Goal: Task Accomplishment & Management: Manage account settings

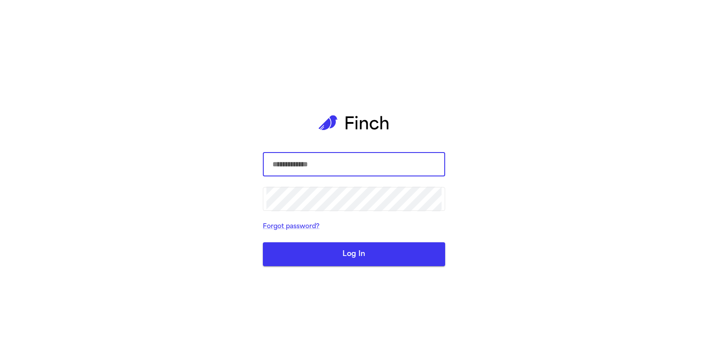
type input "**********"
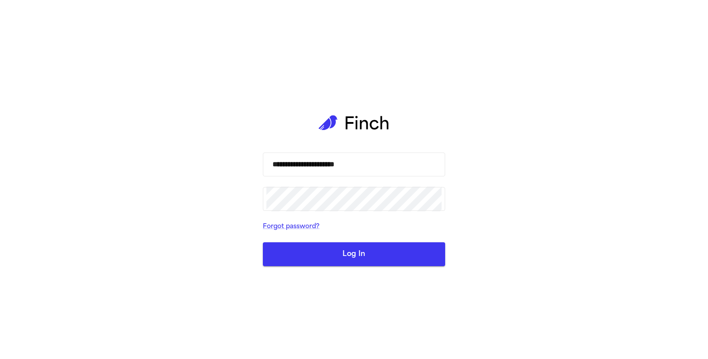
click at [353, 262] on button "Log In" at bounding box center [354, 254] width 182 height 24
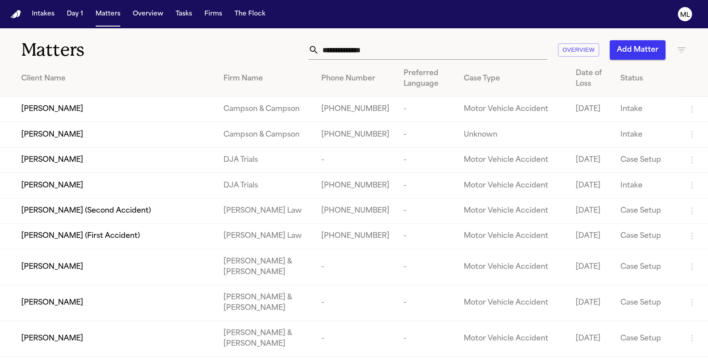
click at [340, 53] on input "text" at bounding box center [433, 49] width 228 height 19
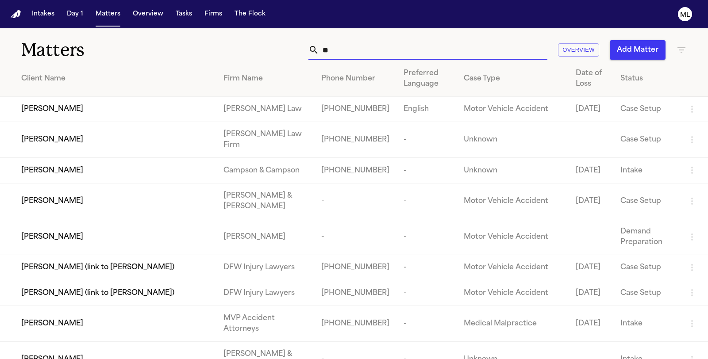
type input "*"
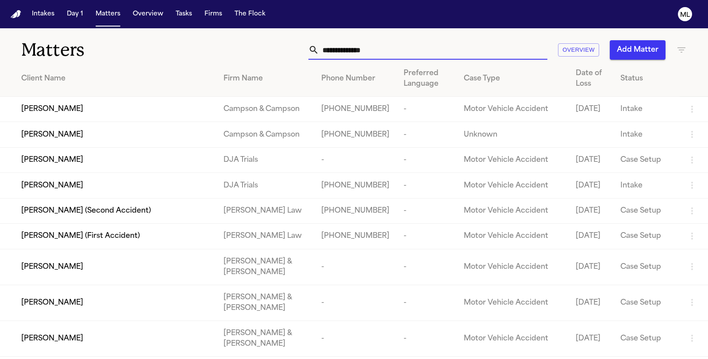
click at [684, 47] on icon "button" at bounding box center [681, 50] width 11 height 11
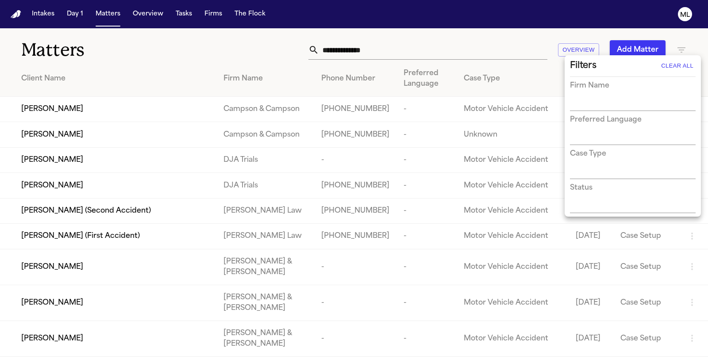
click at [624, 98] on input "text" at bounding box center [626, 104] width 112 height 12
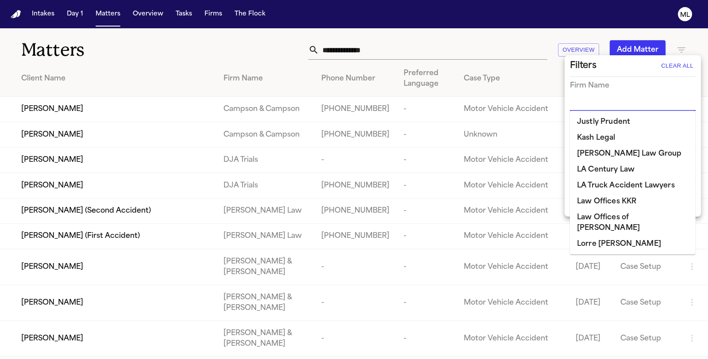
scroll to position [639, 0]
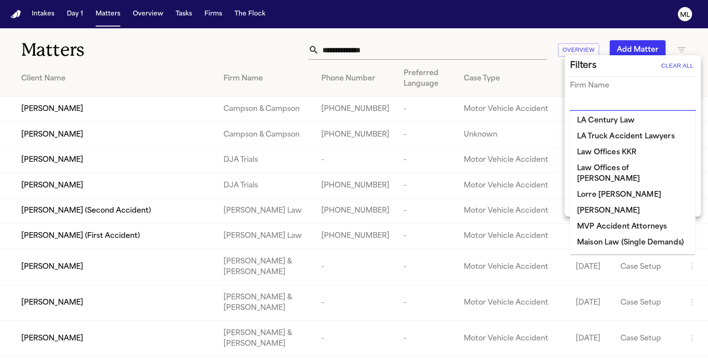
click at [597, 251] on li "[PERSON_NAME] Law Firm" at bounding box center [633, 259] width 126 height 16
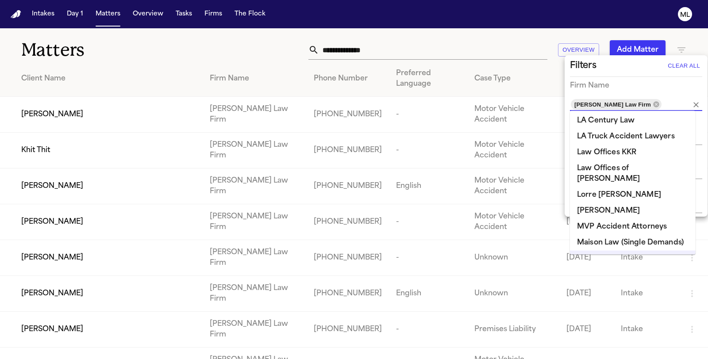
click at [41, 14] on div at bounding box center [354, 179] width 708 height 359
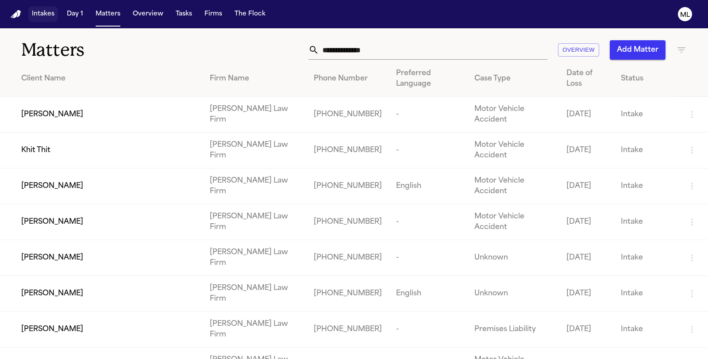
click at [41, 14] on button "Intakes" at bounding box center [43, 14] width 30 height 16
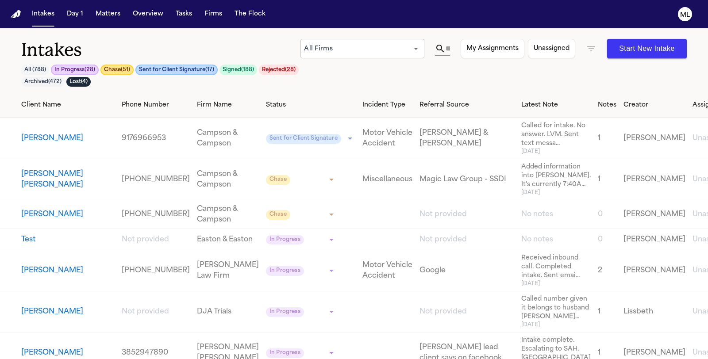
click at [62, 276] on button "[PERSON_NAME]" at bounding box center [52, 270] width 62 height 11
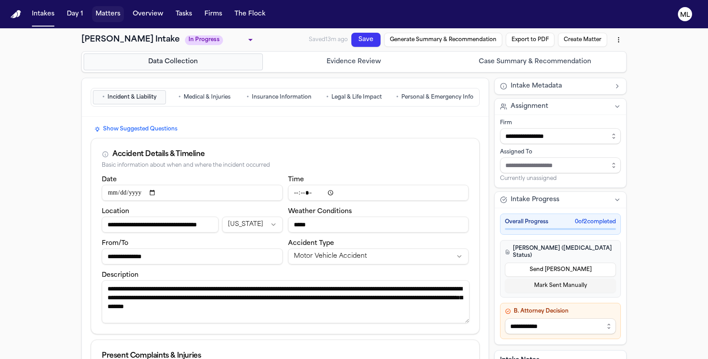
click at [108, 19] on button "Matters" at bounding box center [108, 14] width 32 height 16
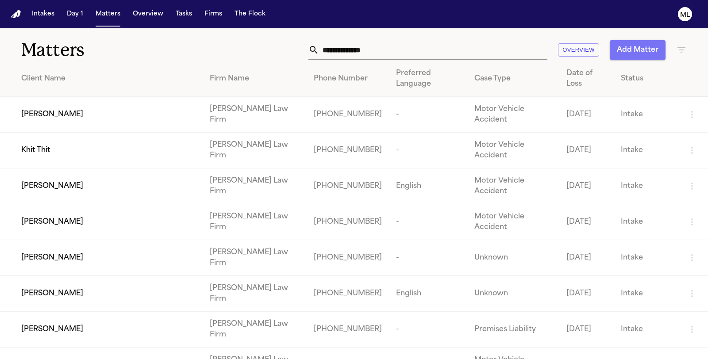
click at [626, 46] on button "Add Matter" at bounding box center [638, 49] width 56 height 19
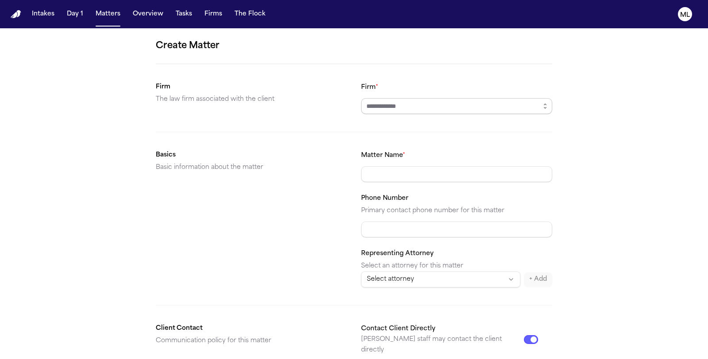
click at [461, 109] on input "Firm *" at bounding box center [456, 106] width 191 height 16
click at [547, 105] on icon "button" at bounding box center [545, 106] width 7 height 7
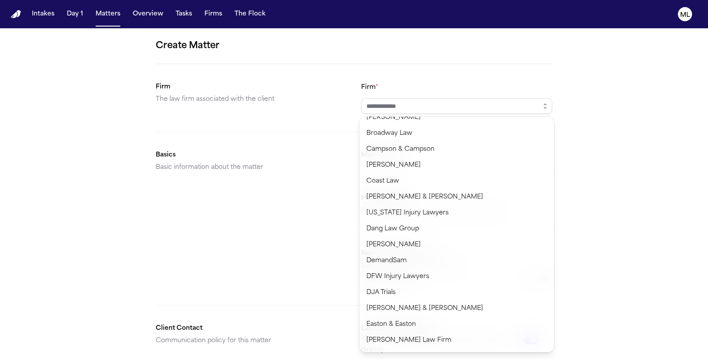
scroll to position [147, 0]
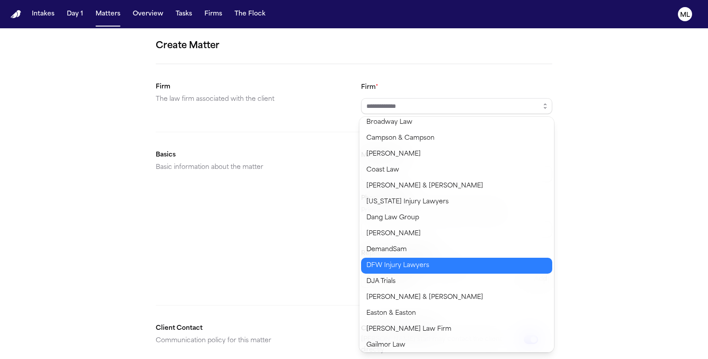
type input "**********"
click at [388, 266] on body "**********" at bounding box center [354, 179] width 708 height 359
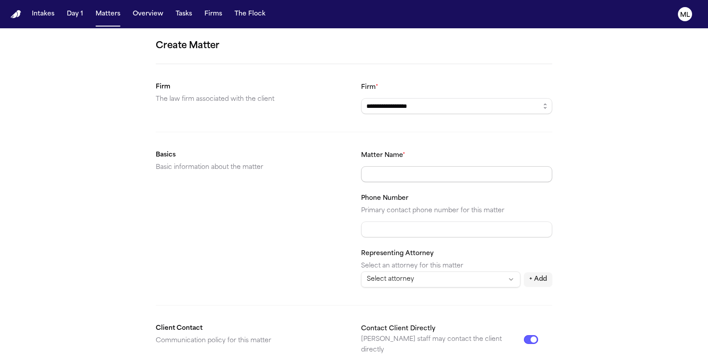
click at [395, 173] on input "Matter Name *" at bounding box center [456, 174] width 191 height 16
click at [424, 142] on form "**********" at bounding box center [354, 334] width 396 height 591
click at [414, 173] on input "Matter Name *" at bounding box center [456, 174] width 191 height 16
type input "**********"
click at [450, 143] on form "**********" at bounding box center [354, 334] width 396 height 591
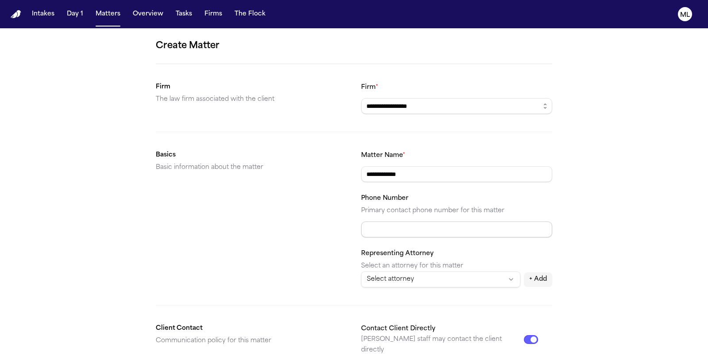
click at [406, 227] on input "Phone Number" at bounding box center [456, 230] width 191 height 16
paste input "**********"
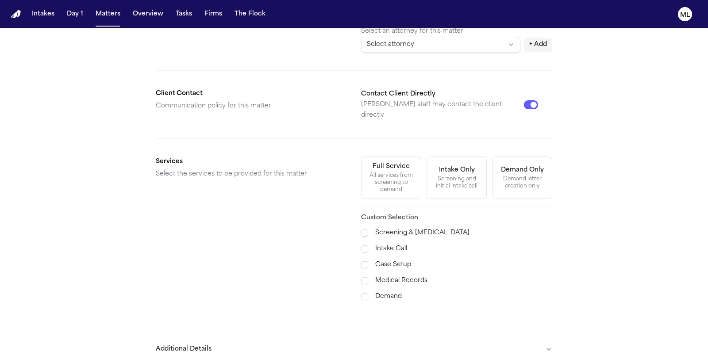
scroll to position [246, 0]
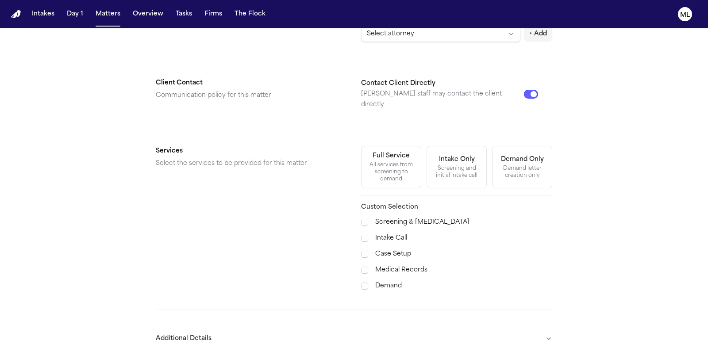
type input "**********"
click at [402, 249] on label "Case Setup" at bounding box center [463, 254] width 177 height 11
click at [402, 265] on label "Medical Records" at bounding box center [463, 270] width 177 height 11
click at [395, 281] on label "Demand" at bounding box center [463, 286] width 177 height 11
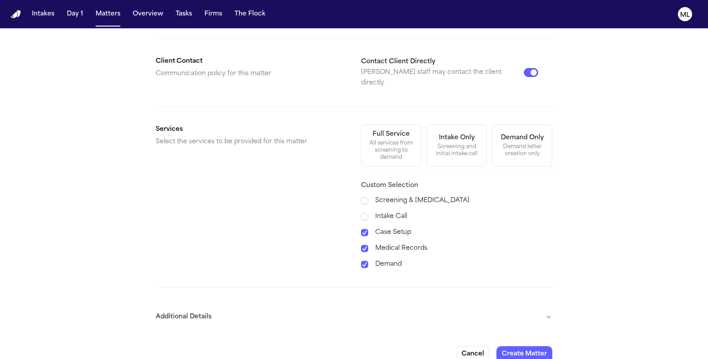
click at [457, 306] on button "Additional Details" at bounding box center [354, 317] width 396 height 23
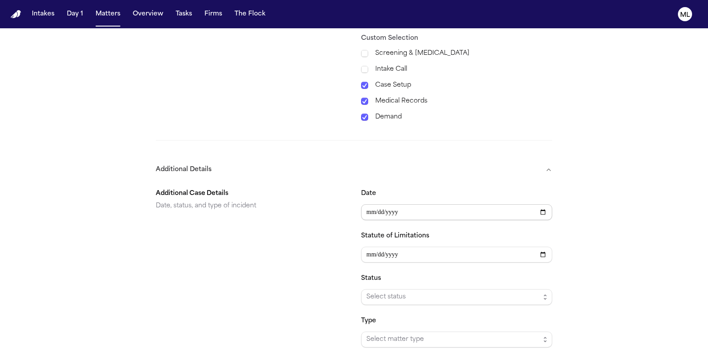
drag, startPoint x: 417, startPoint y: 203, endPoint x: 411, endPoint y: 232, distance: 29.9
click at [417, 204] on input "Date" at bounding box center [456, 212] width 191 height 16
type input "**********"
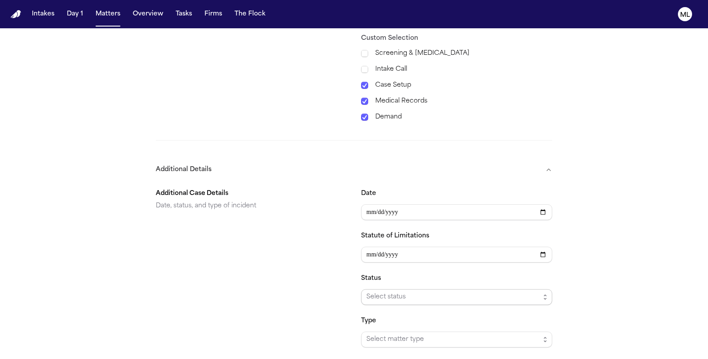
click at [395, 292] on span "Select status" at bounding box center [452, 297] width 173 height 11
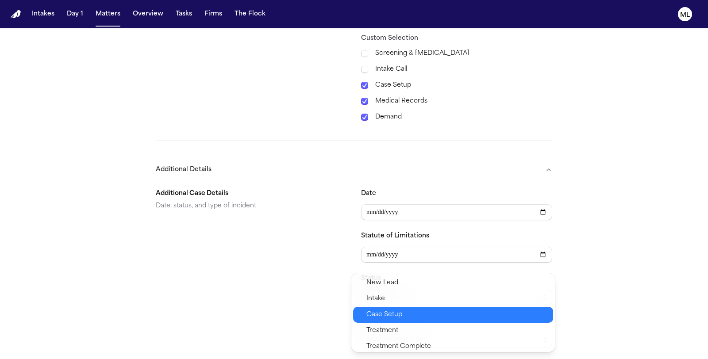
click at [398, 313] on span "Case Setup" at bounding box center [384, 315] width 36 height 11
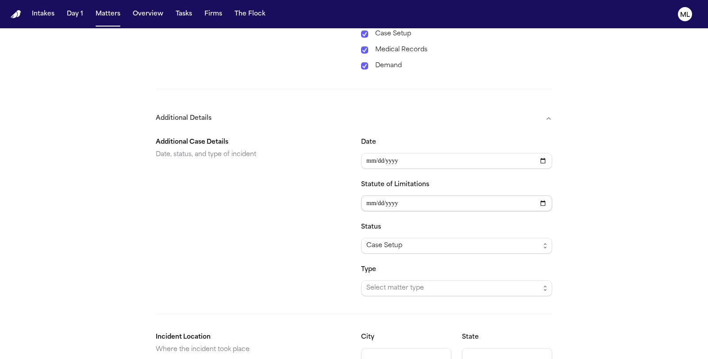
scroll to position [507, 0]
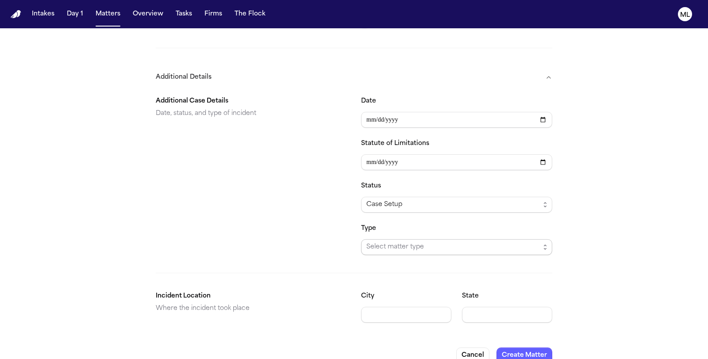
click at [433, 239] on span "Select matter type" at bounding box center [456, 247] width 191 height 16
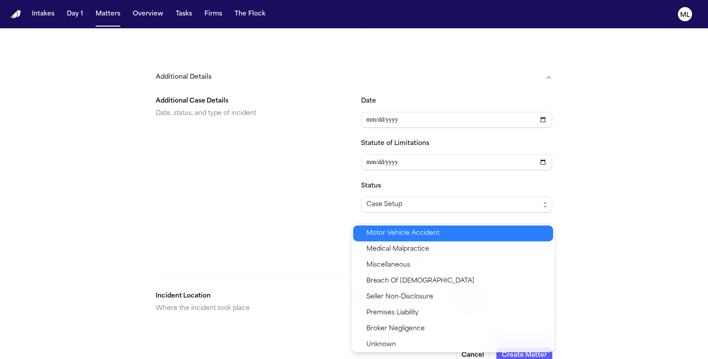
click at [417, 238] on span "Motor Vehicle Accident" at bounding box center [402, 233] width 73 height 11
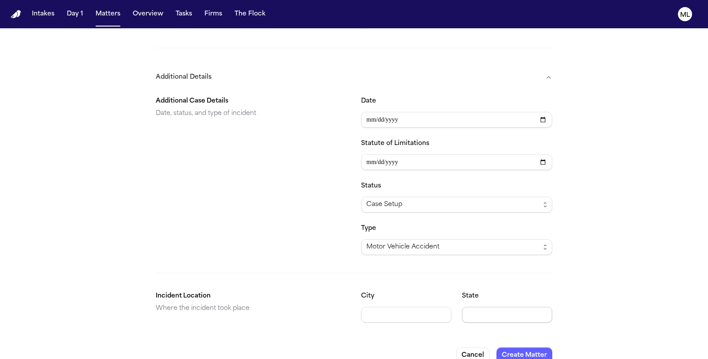
click at [487, 307] on input "State" at bounding box center [507, 315] width 90 height 16
type input "**"
click at [529, 348] on button "Create Matter" at bounding box center [524, 356] width 56 height 16
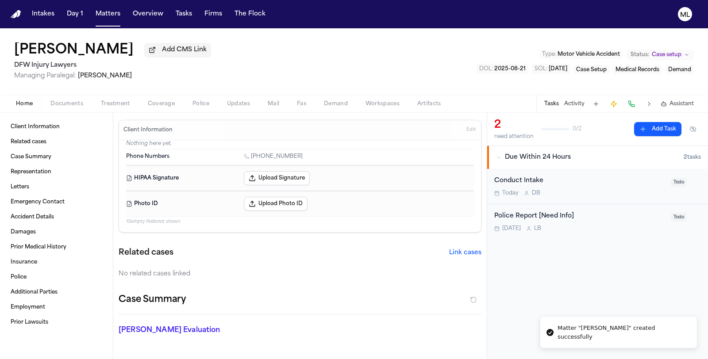
click at [618, 188] on div "Conduct Intake [DATE] D B" at bounding box center [579, 186] width 171 height 21
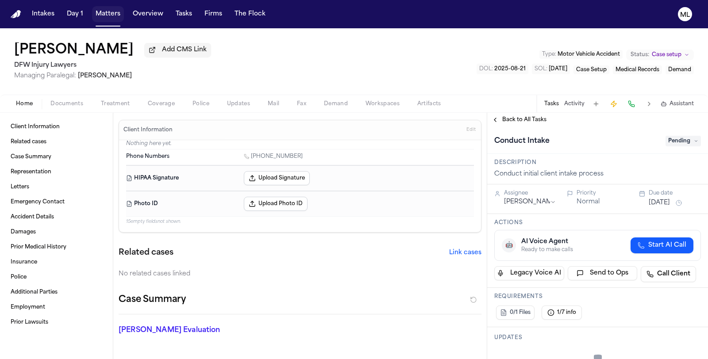
click at [110, 16] on button "Matters" at bounding box center [108, 14] width 32 height 16
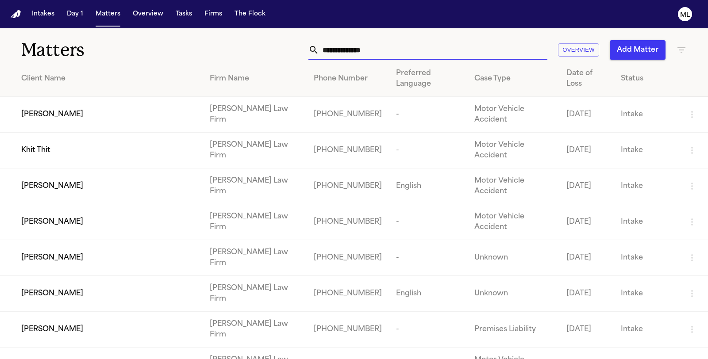
click at [369, 47] on input "text" at bounding box center [433, 49] width 228 height 19
type input "*"
click at [680, 61] on th at bounding box center [694, 79] width 28 height 36
click at [680, 51] on icon "button" at bounding box center [681, 50] width 11 height 11
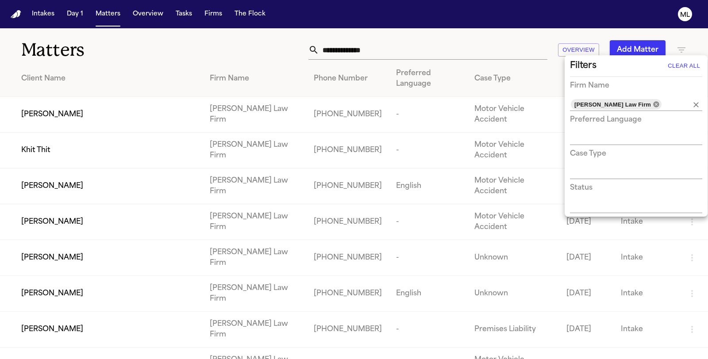
click at [653, 106] on icon at bounding box center [656, 104] width 6 height 6
click at [662, 103] on input "text" at bounding box center [669, 104] width 15 height 12
click at [692, 104] on div "[PERSON_NAME] Law Firm" at bounding box center [636, 104] width 132 height 13
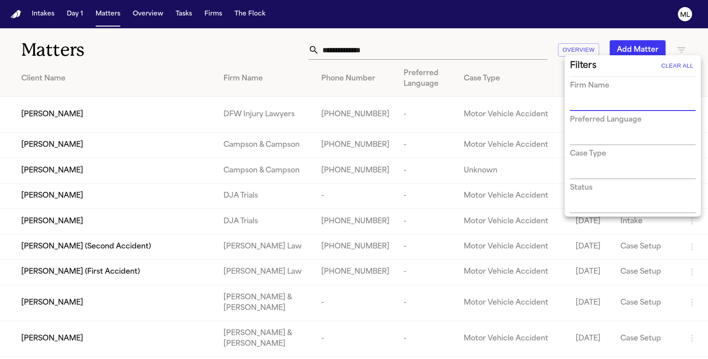
click at [414, 50] on div at bounding box center [354, 179] width 708 height 359
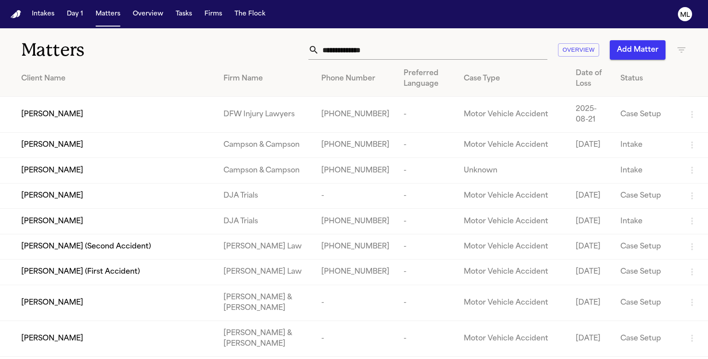
click at [359, 49] on input "text" at bounding box center [433, 49] width 228 height 19
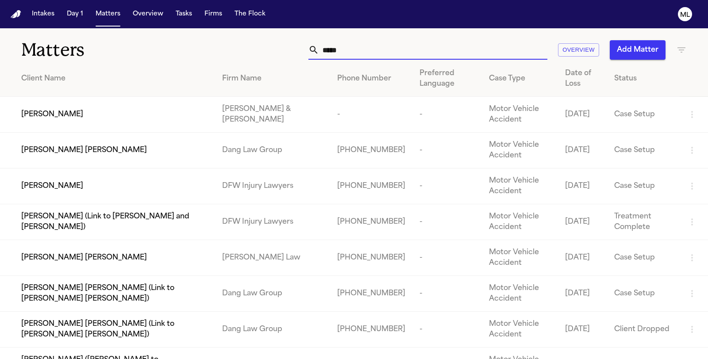
type input "*****"
click at [81, 185] on span "[PERSON_NAME]" at bounding box center [52, 186] width 62 height 11
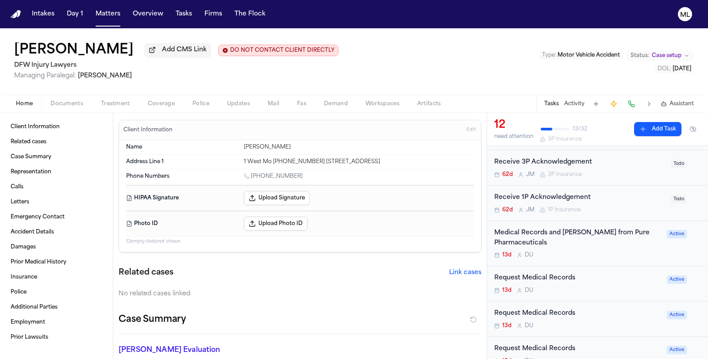
scroll to position [246, 0]
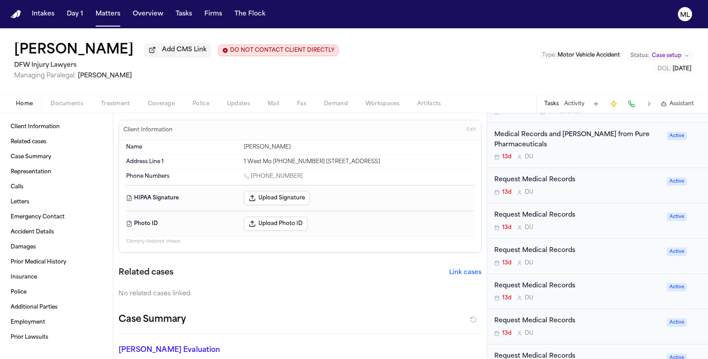
click at [606, 189] on div "13d D U" at bounding box center [577, 192] width 167 height 7
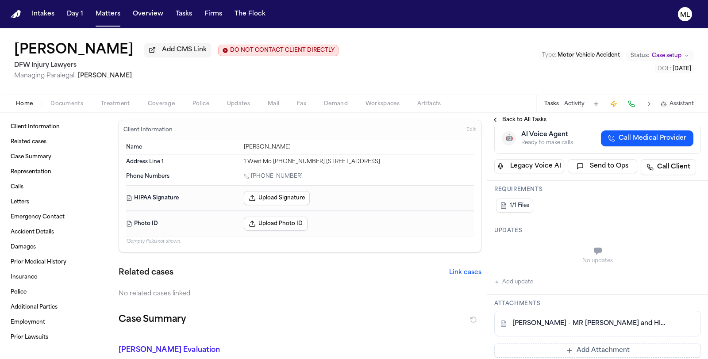
scroll to position [147, 0]
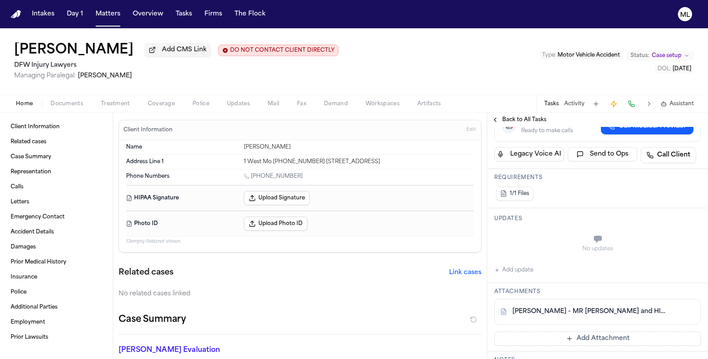
click at [511, 116] on span "Back to All Tasks" at bounding box center [524, 119] width 44 height 7
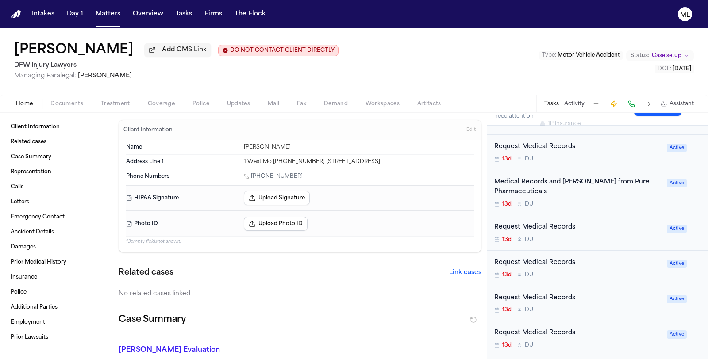
scroll to position [246, 0]
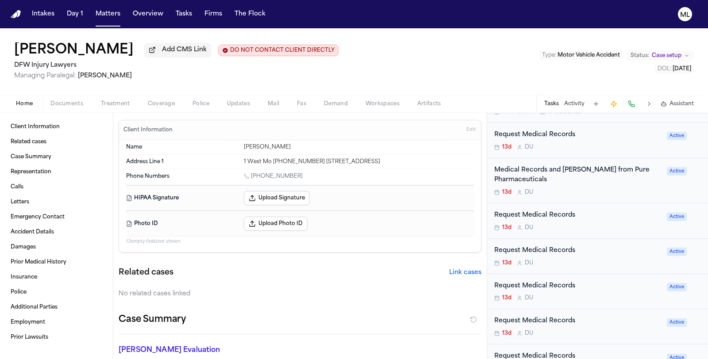
click at [618, 254] on div "Request Medical Records 13d D U" at bounding box center [577, 256] width 167 height 21
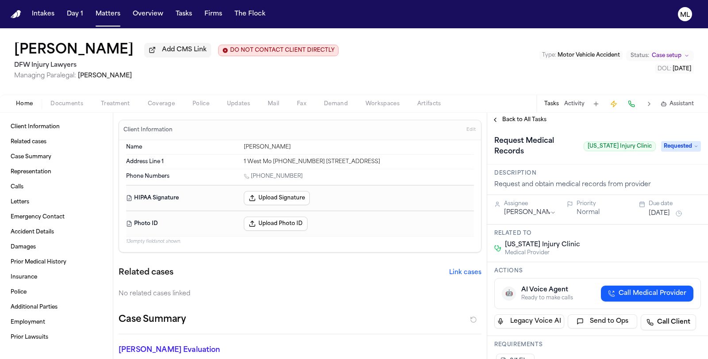
click at [522, 122] on span "Back to All Tasks" at bounding box center [524, 119] width 44 height 7
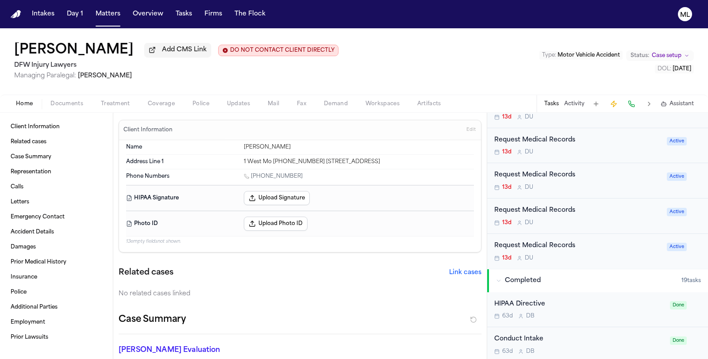
scroll to position [393, 0]
click at [600, 153] on div "Request Medical Records 13d D U Active" at bounding box center [597, 144] width 221 height 35
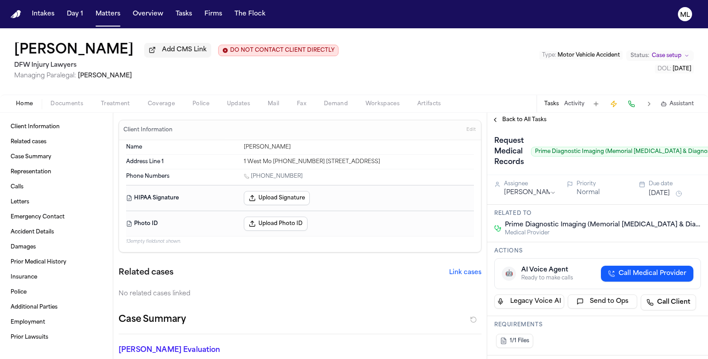
click at [524, 118] on span "Back to All Tasks" at bounding box center [524, 119] width 44 height 7
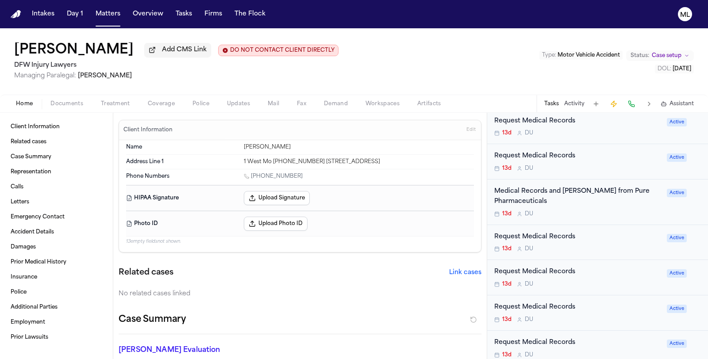
scroll to position [344, 0]
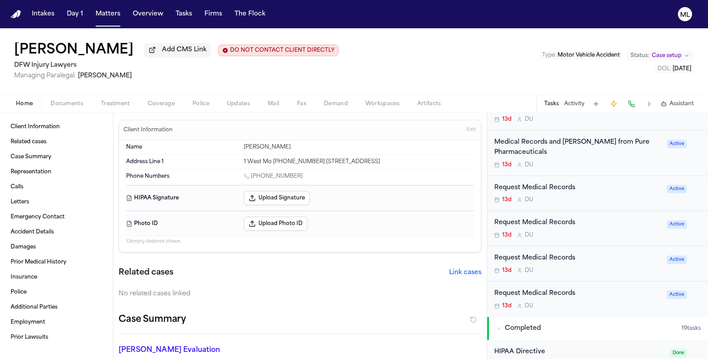
click at [628, 268] on div "13d D U" at bounding box center [577, 270] width 167 height 7
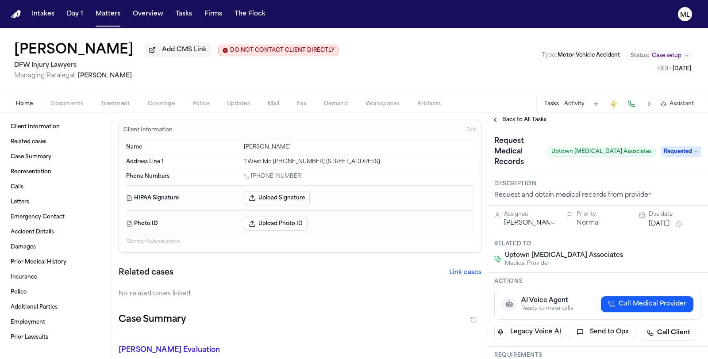
click at [511, 117] on span "Back to All Tasks" at bounding box center [524, 119] width 44 height 7
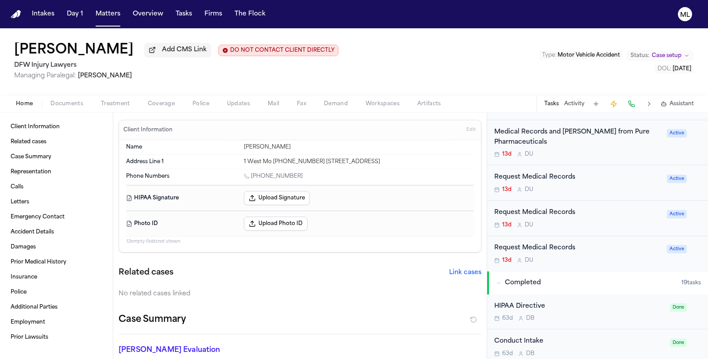
scroll to position [393, 0]
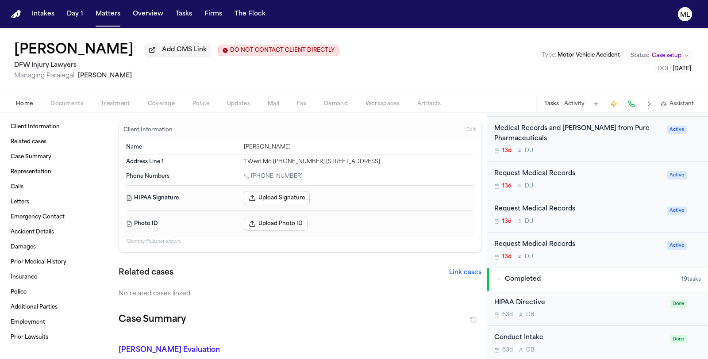
click at [607, 246] on div "Request Medical Records" at bounding box center [577, 245] width 167 height 10
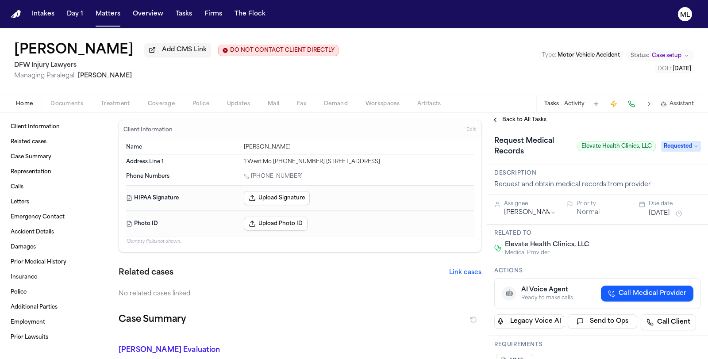
click at [507, 115] on div "Back to All Tasks" at bounding box center [597, 120] width 221 height 14
click at [521, 117] on span "Back to All Tasks" at bounding box center [524, 119] width 44 height 7
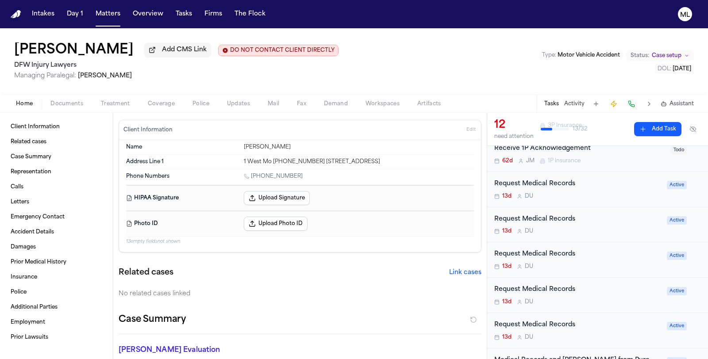
scroll to position [344, 0]
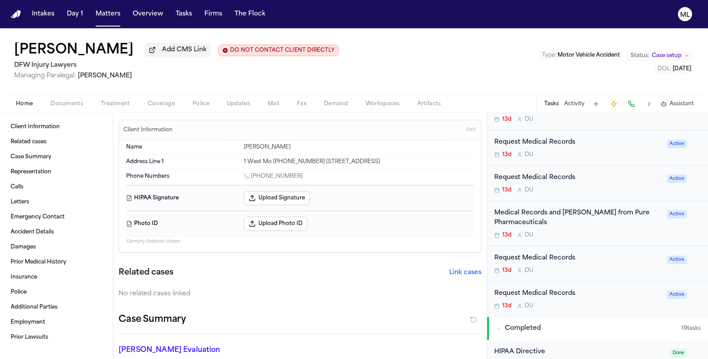
click at [619, 261] on div "Request Medical Records 13d D U" at bounding box center [577, 264] width 167 height 21
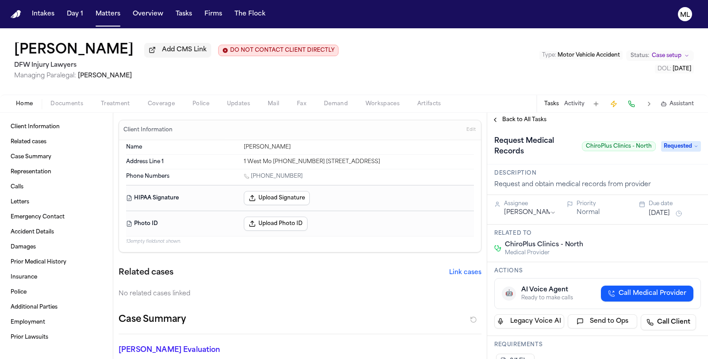
click at [518, 118] on span "Back to All Tasks" at bounding box center [524, 119] width 44 height 7
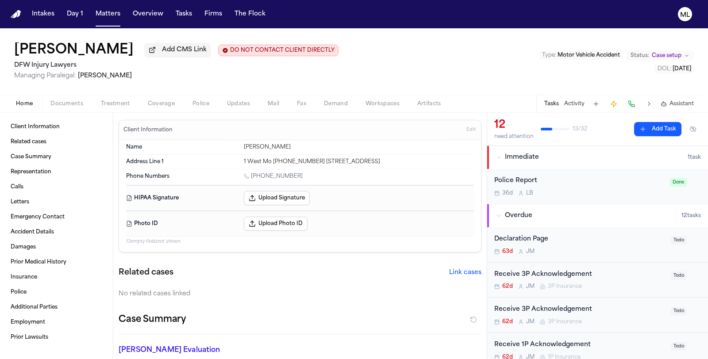
click at [134, 52] on h1 "[PERSON_NAME]" at bounding box center [73, 50] width 119 height 16
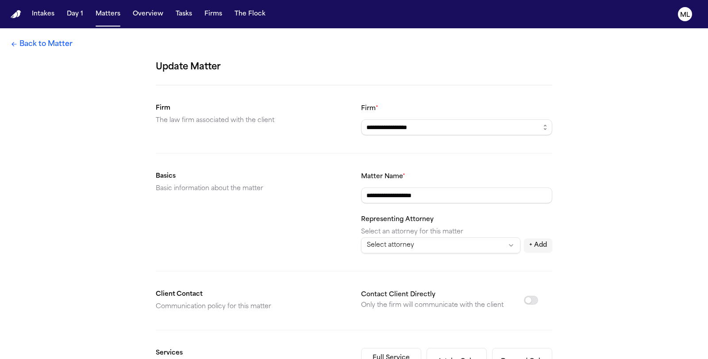
drag, startPoint x: 442, startPoint y: 194, endPoint x: 357, endPoint y: 191, distance: 85.9
click at [357, 191] on section "**********" at bounding box center [354, 212] width 396 height 82
click at [23, 39] on link "Back to Matter" at bounding box center [42, 44] width 62 height 11
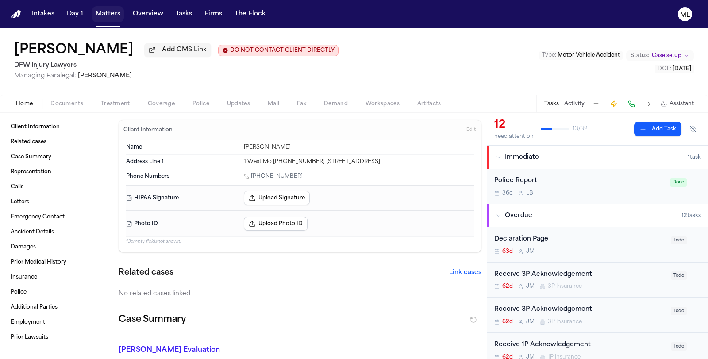
click at [105, 18] on button "Matters" at bounding box center [108, 14] width 32 height 16
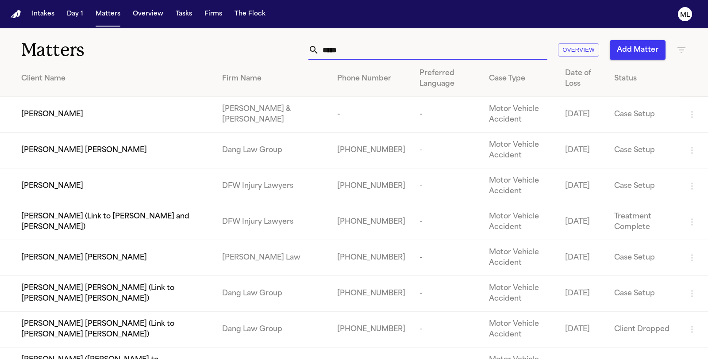
drag, startPoint x: 414, startPoint y: 52, endPoint x: 268, endPoint y: 51, distance: 146.0
click at [267, 52] on div "***** Overview Add Matter" at bounding box center [447, 49] width 477 height 19
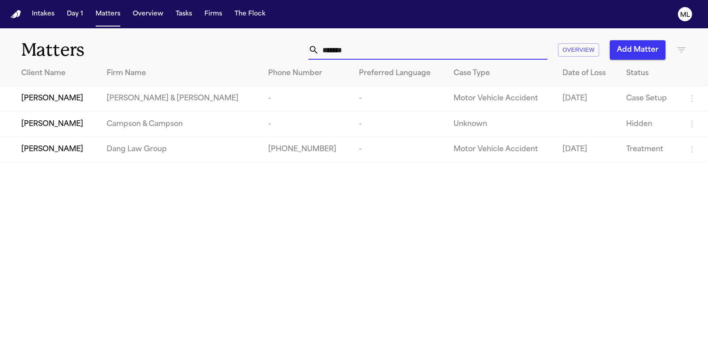
type input "*******"
click at [68, 142] on td "[PERSON_NAME]" at bounding box center [50, 149] width 100 height 25
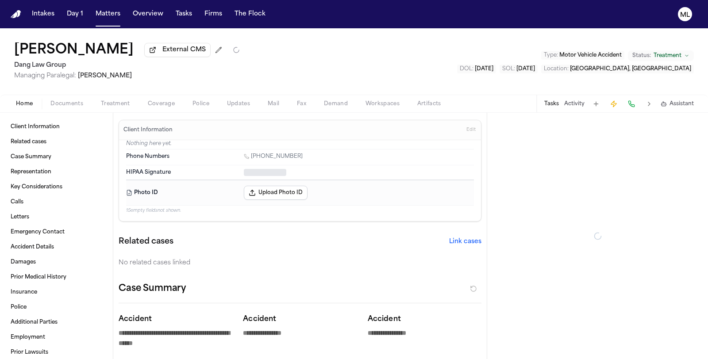
type textarea "*"
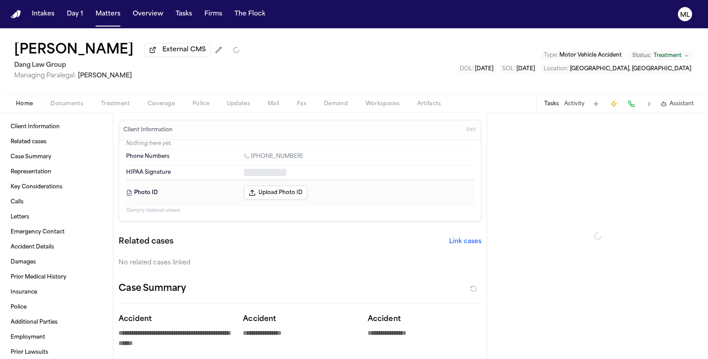
type textarea "*"
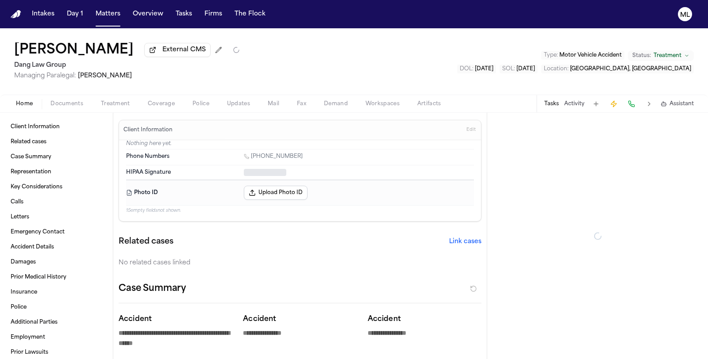
type textarea "*"
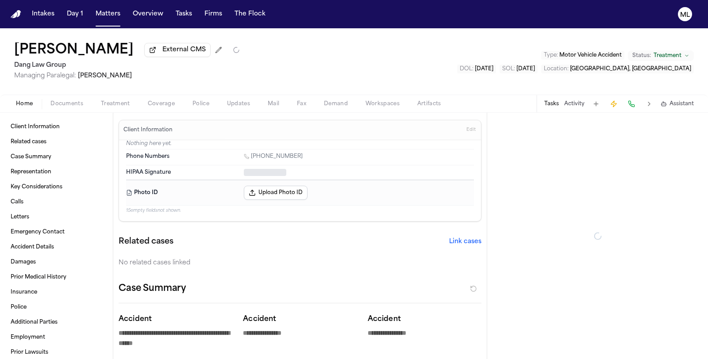
type textarea "*"
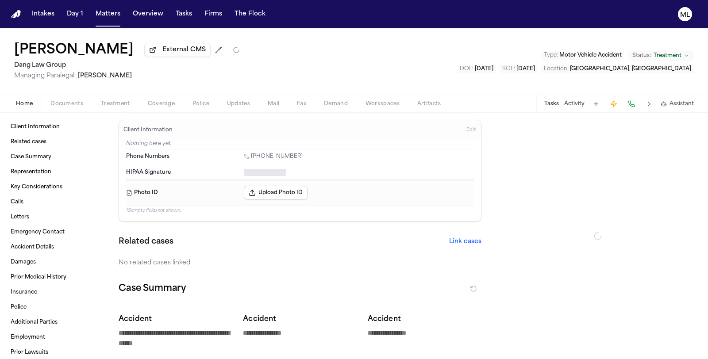
type textarea "*"
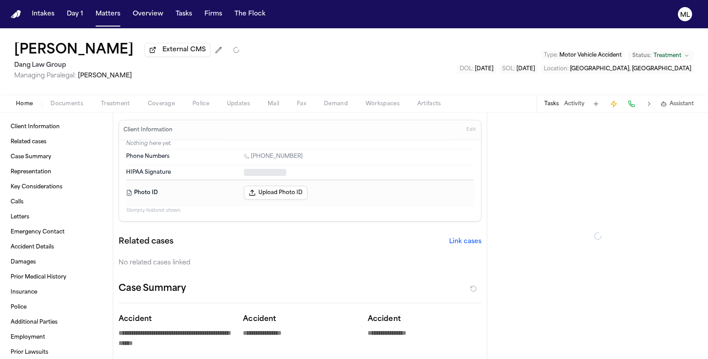
type textarea "*"
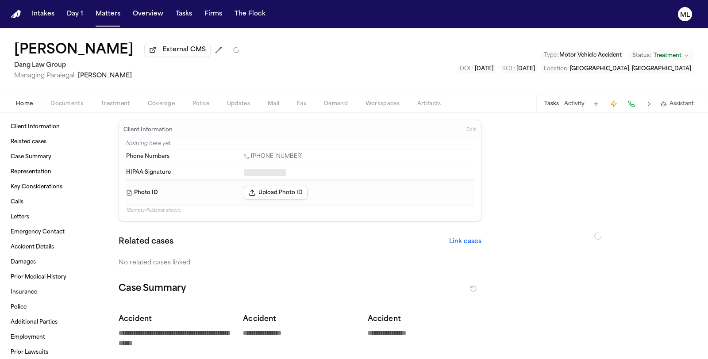
type textarea "*"
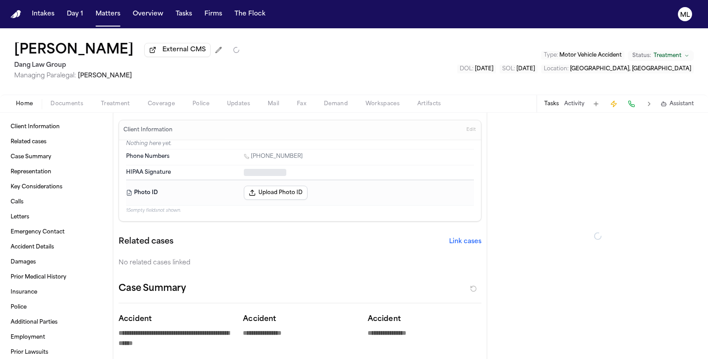
type textarea "*"
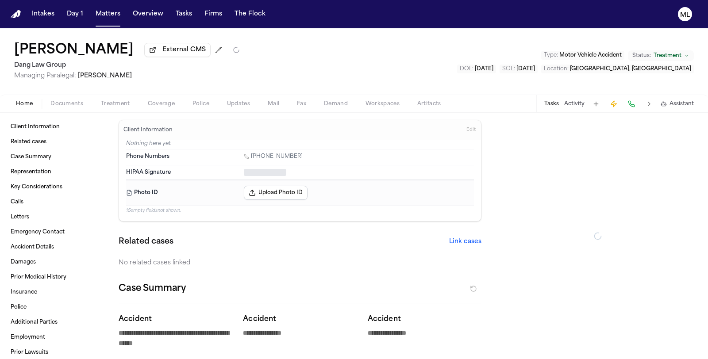
type textarea "*"
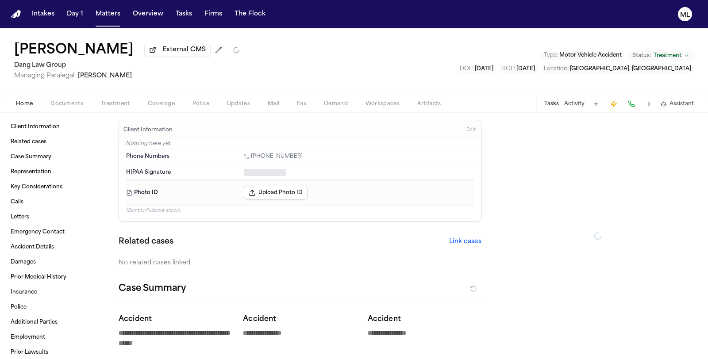
type textarea "*"
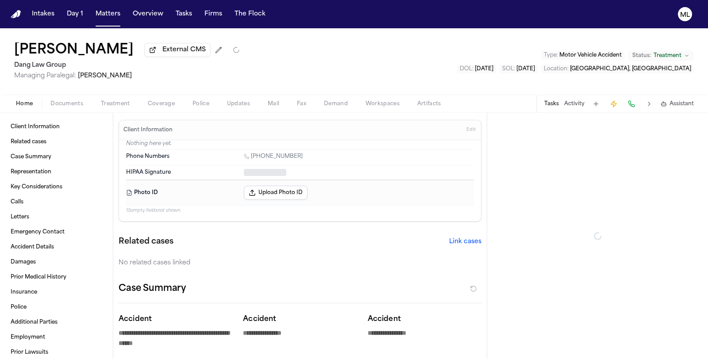
type textarea "*"
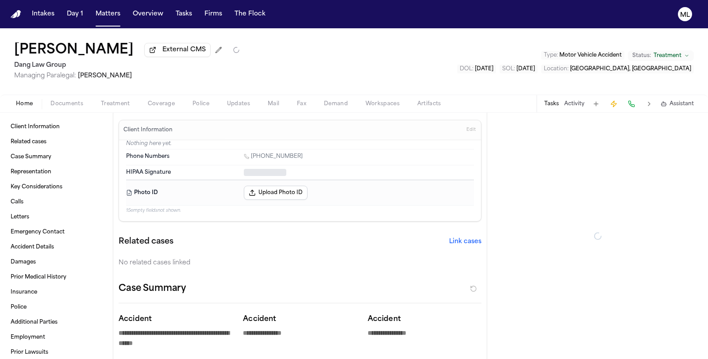
type textarea "*"
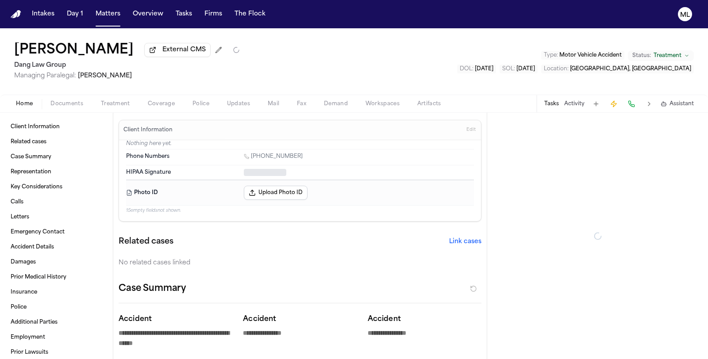
type textarea "*"
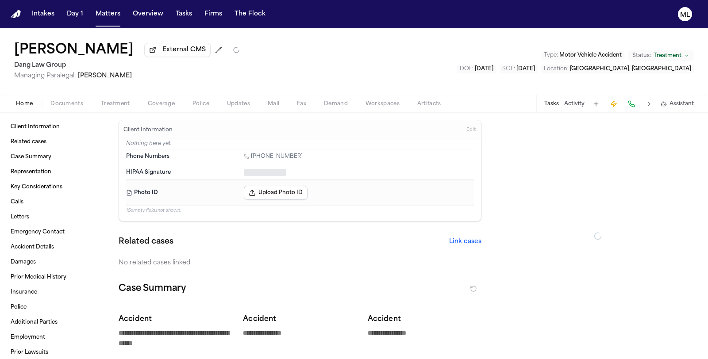
type textarea "*"
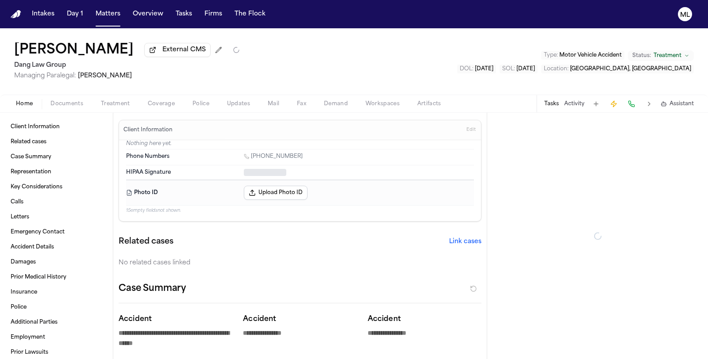
type textarea "*"
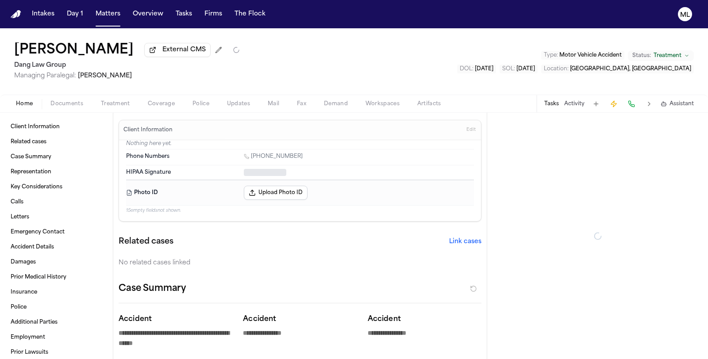
type textarea "*"
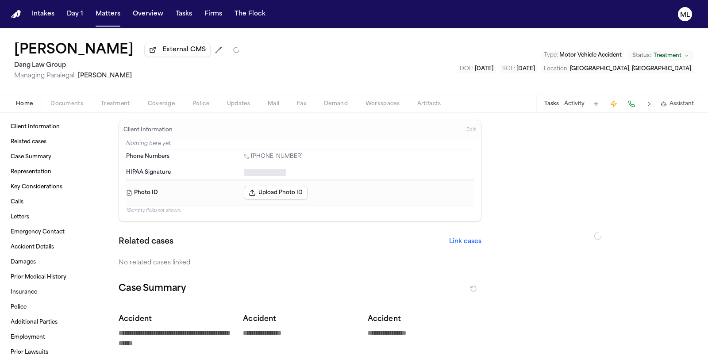
type textarea "*"
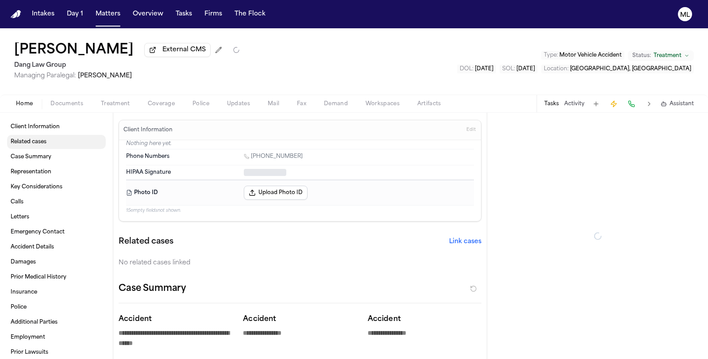
type textarea "*"
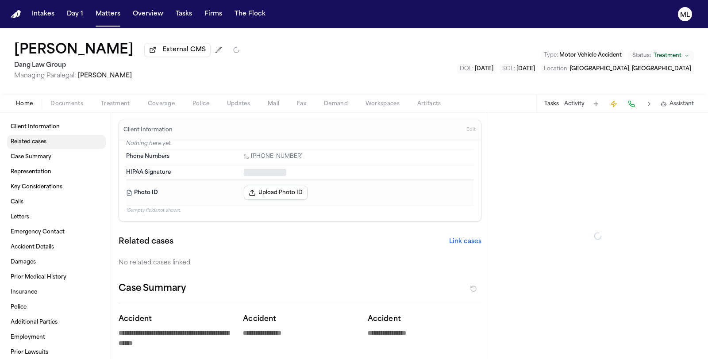
type textarea "*"
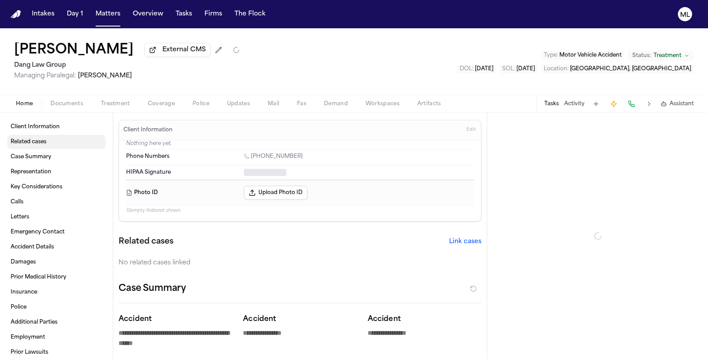
type textarea "*"
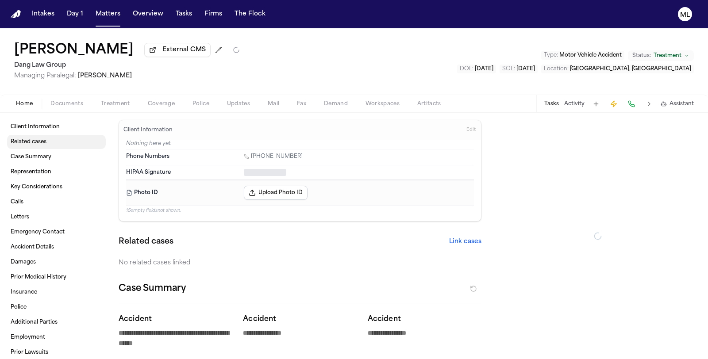
type textarea "*"
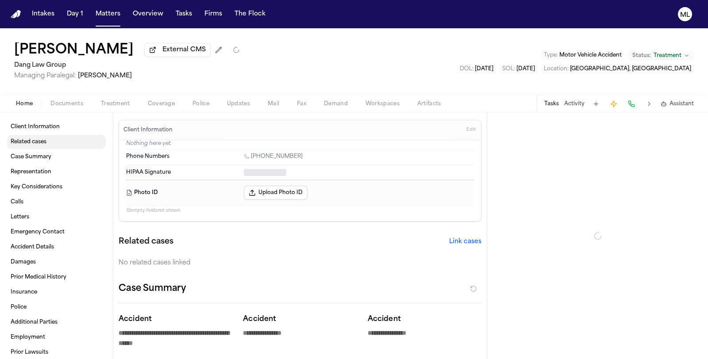
type textarea "*"
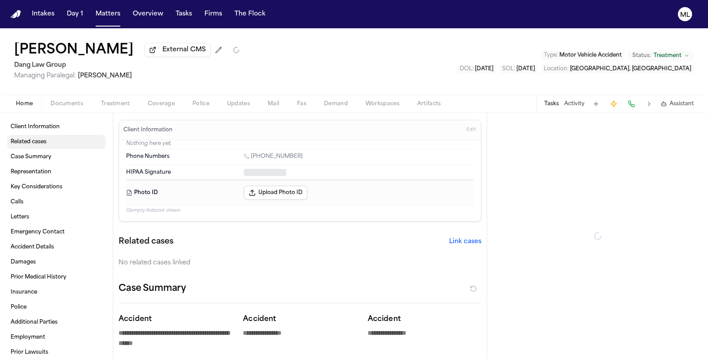
type textarea "*"
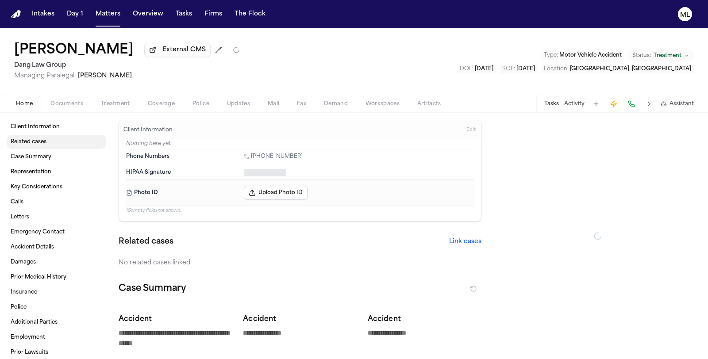
type textarea "*"
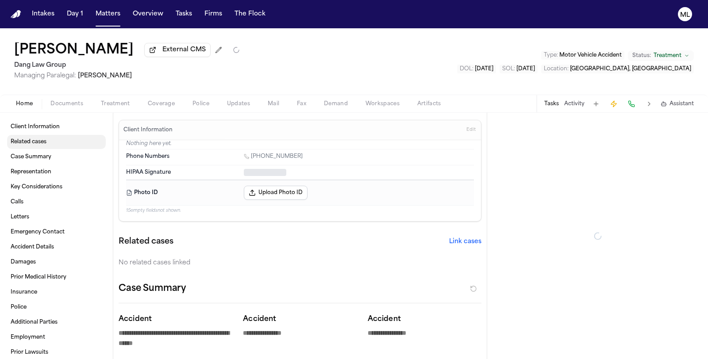
type textarea "*"
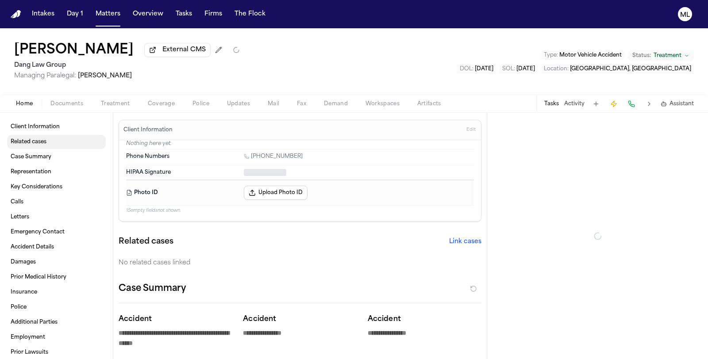
type textarea "*"
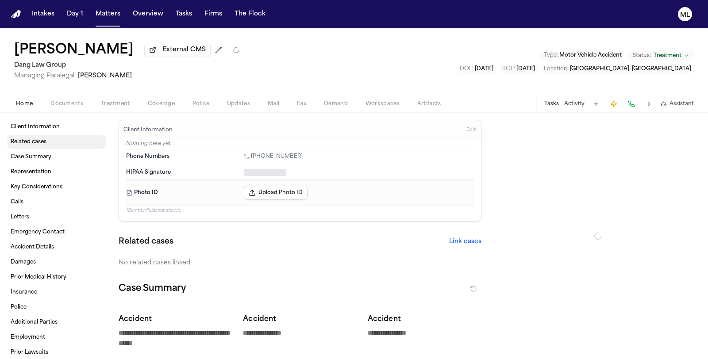
type textarea "*"
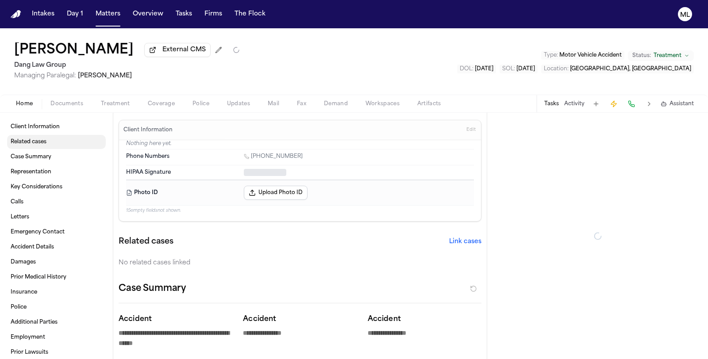
type textarea "*"
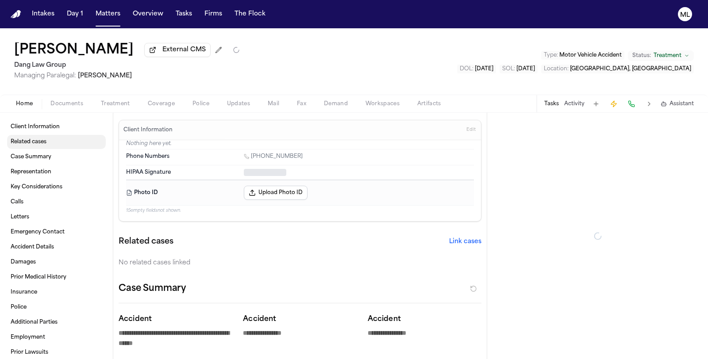
type textarea "*"
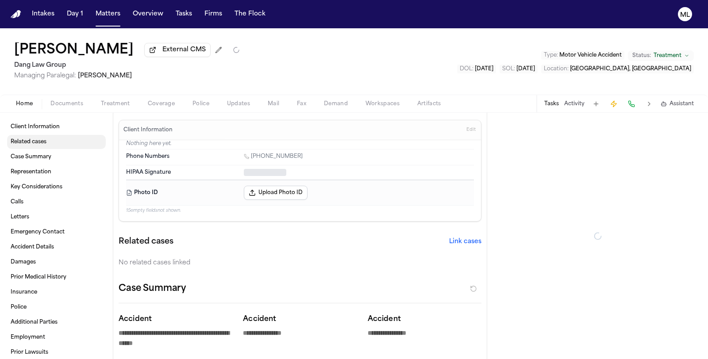
type textarea "*"
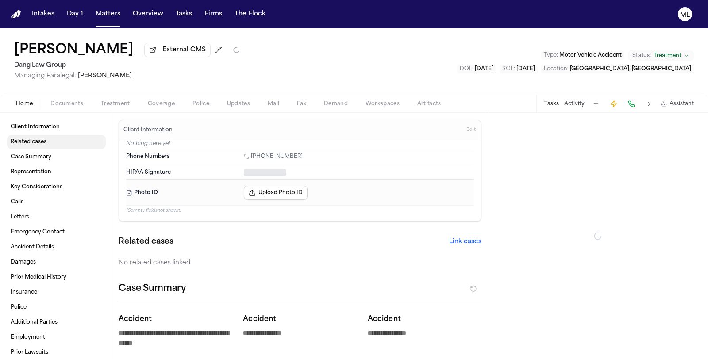
type textarea "*"
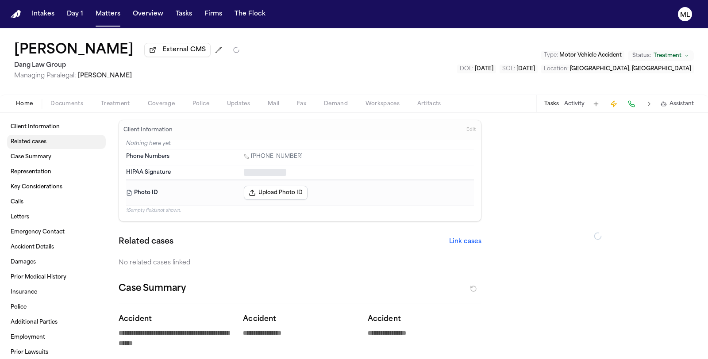
type textarea "*"
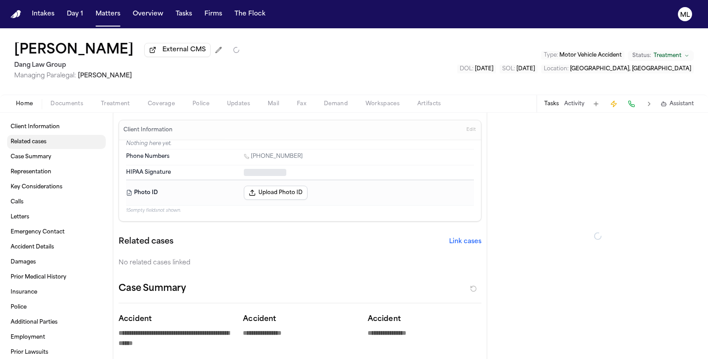
type textarea "*"
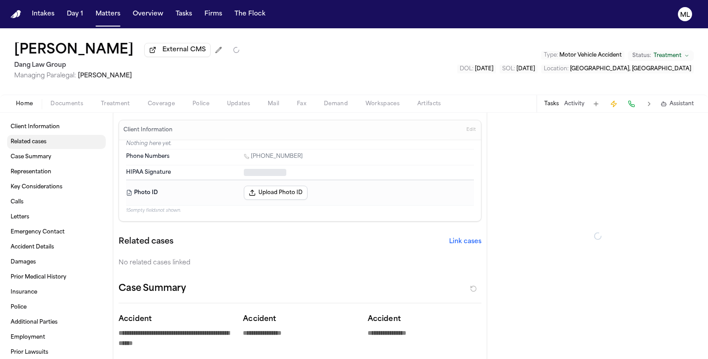
type textarea "*"
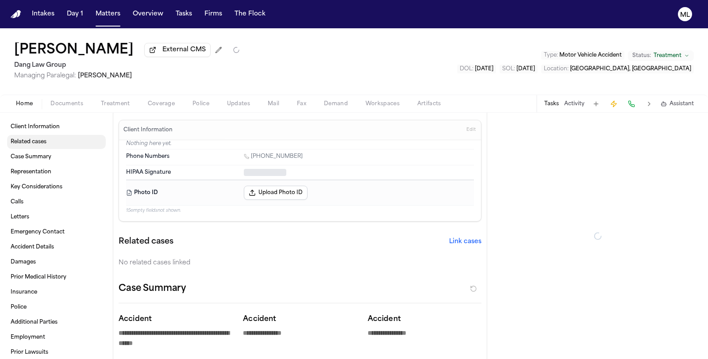
type textarea "*"
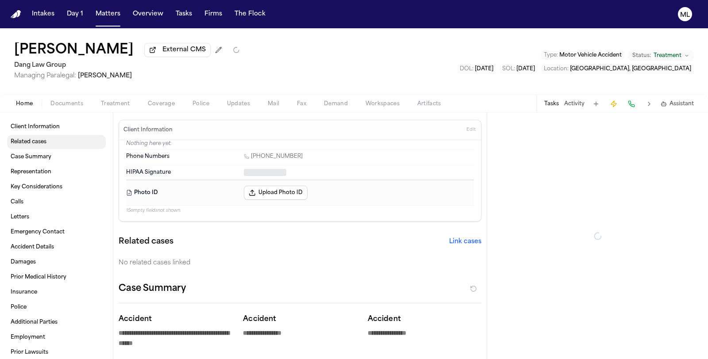
type textarea "*"
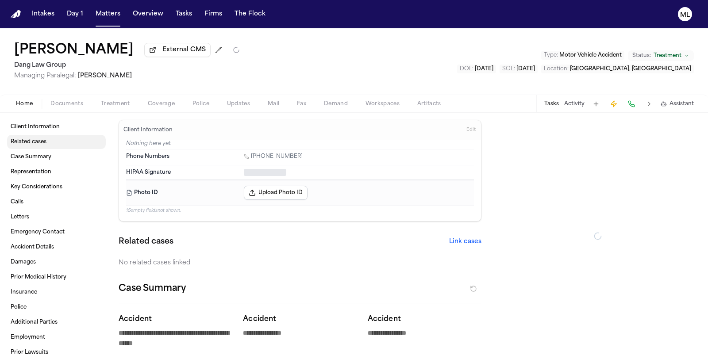
type textarea "*"
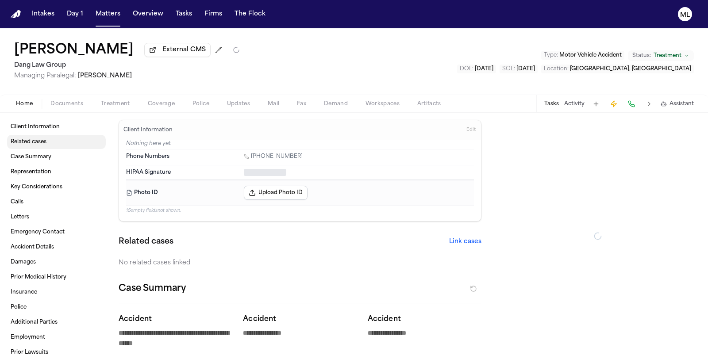
type textarea "*"
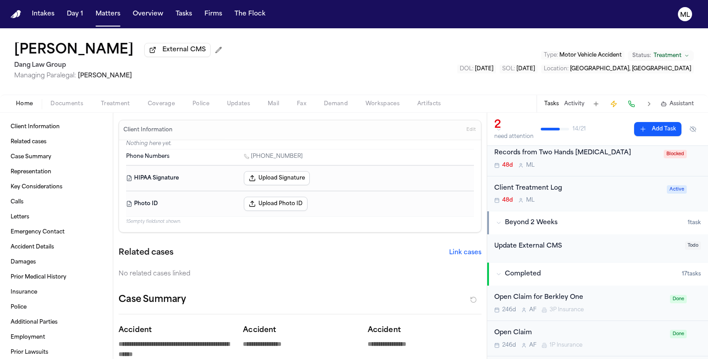
scroll to position [98, 0]
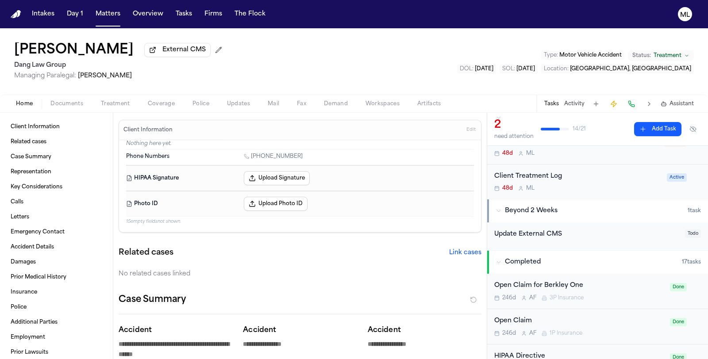
click at [605, 186] on div "48d M L" at bounding box center [577, 188] width 167 height 7
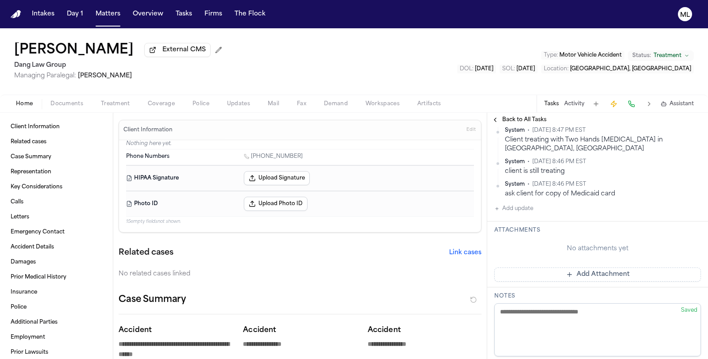
scroll to position [786, 0]
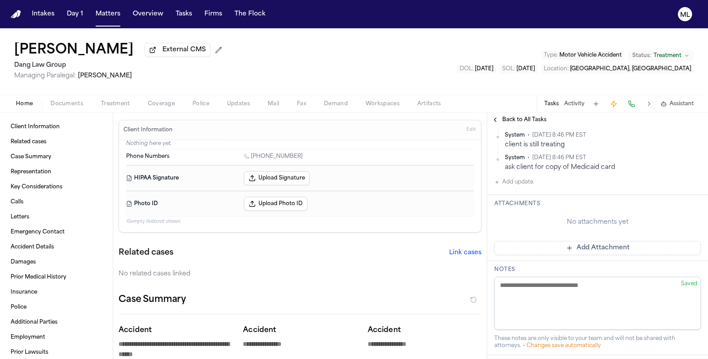
click at [515, 178] on button "Add update" at bounding box center [513, 182] width 39 height 11
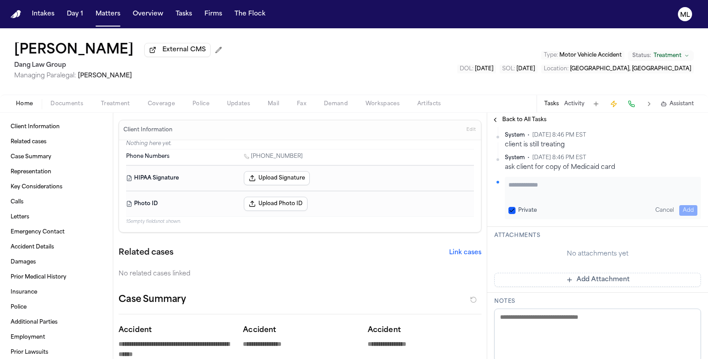
click at [519, 182] on textarea "Add your update" at bounding box center [602, 190] width 189 height 18
click at [683, 208] on button "Add" at bounding box center [688, 210] width 18 height 11
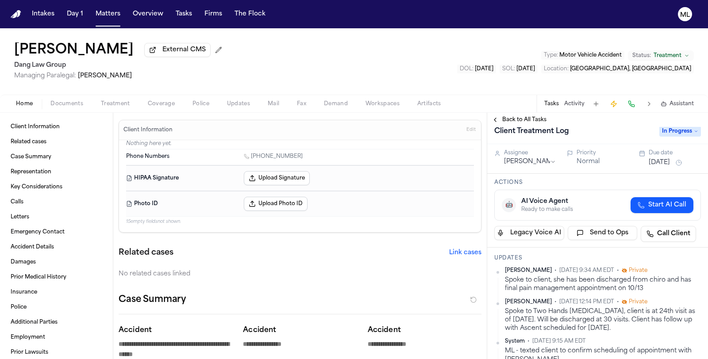
scroll to position [0, 0]
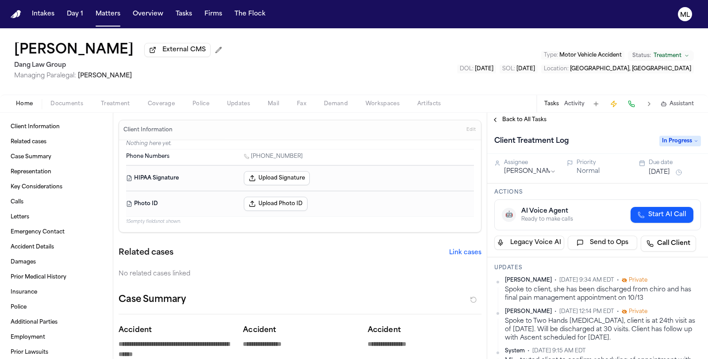
click at [655, 175] on button "[DATE]" at bounding box center [659, 172] width 21 height 9
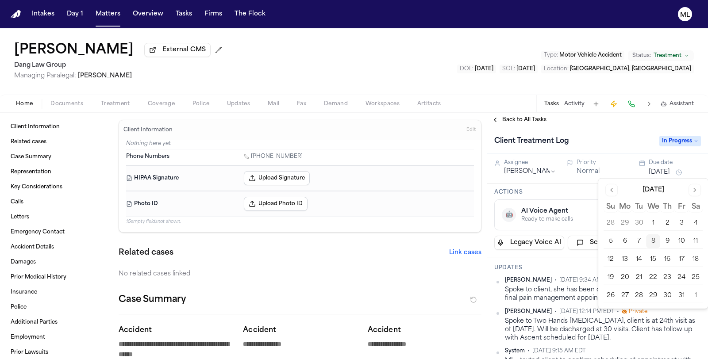
click at [655, 260] on button "15" at bounding box center [653, 260] width 14 height 14
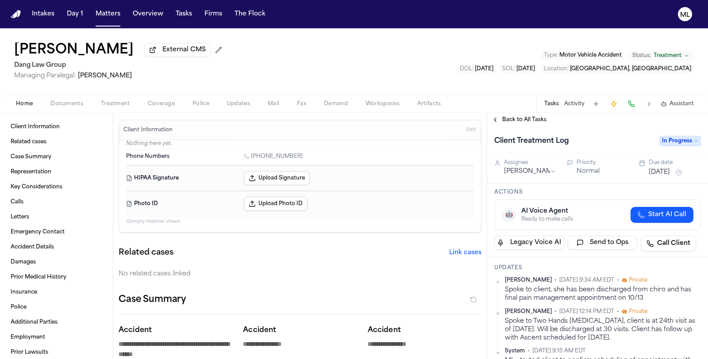
click at [508, 118] on span "Back to All Tasks" at bounding box center [524, 119] width 44 height 7
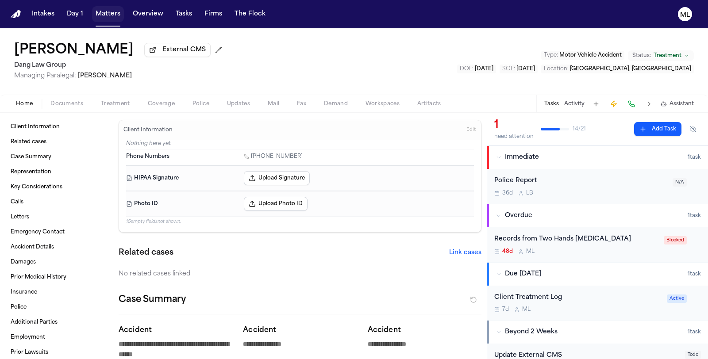
click at [104, 16] on button "Matters" at bounding box center [108, 14] width 32 height 16
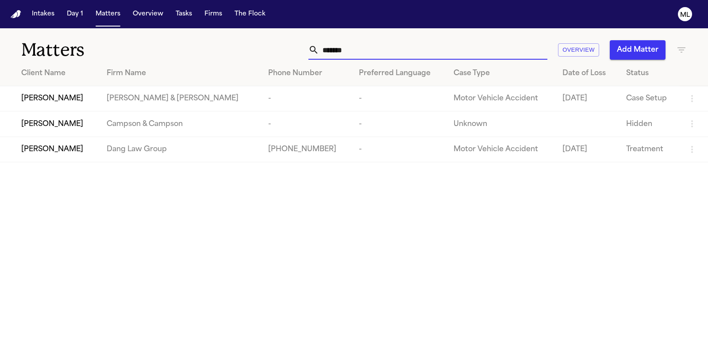
drag, startPoint x: 295, startPoint y: 50, endPoint x: 267, endPoint y: 48, distance: 28.0
click at [265, 50] on div "******* Overview Add Matter" at bounding box center [447, 49] width 477 height 19
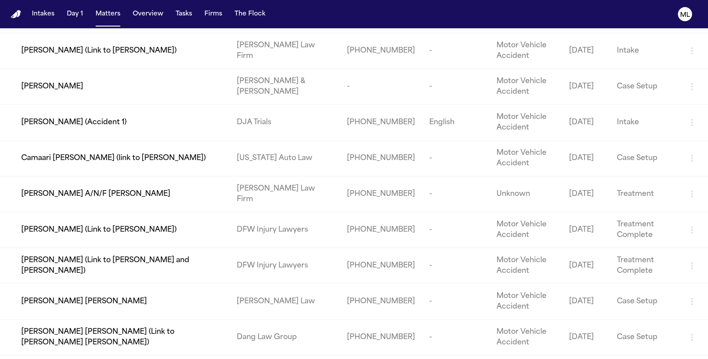
scroll to position [147, 0]
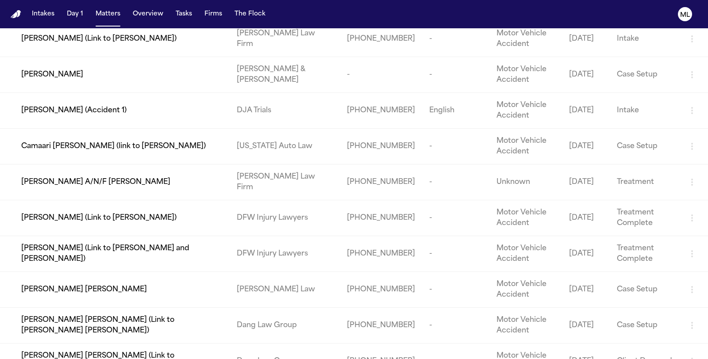
click at [166, 244] on span "[PERSON_NAME] (Link to [PERSON_NAME] and [PERSON_NAME])" at bounding box center [121, 253] width 201 height 21
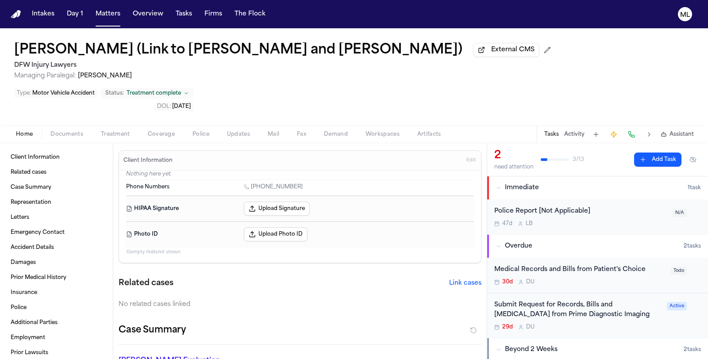
click at [590, 258] on div "Medical Records and Bills from Patient's Choice 30d D U Todo" at bounding box center [597, 275] width 221 height 35
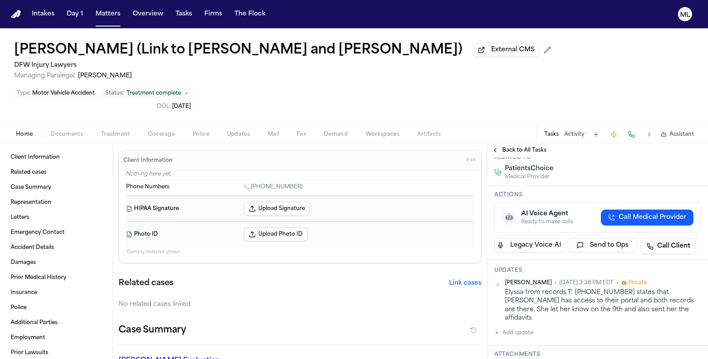
scroll to position [196, 0]
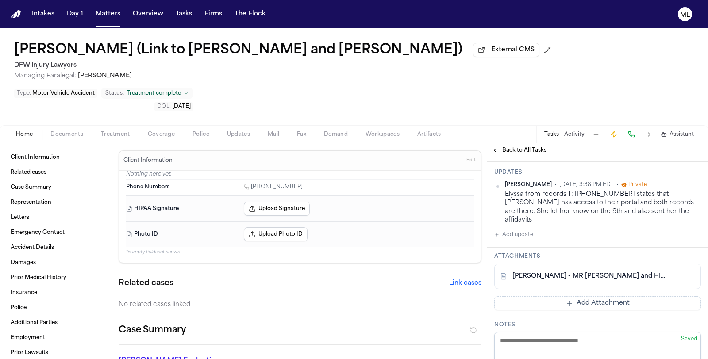
click at [68, 131] on span "Documents" at bounding box center [66, 134] width 33 height 7
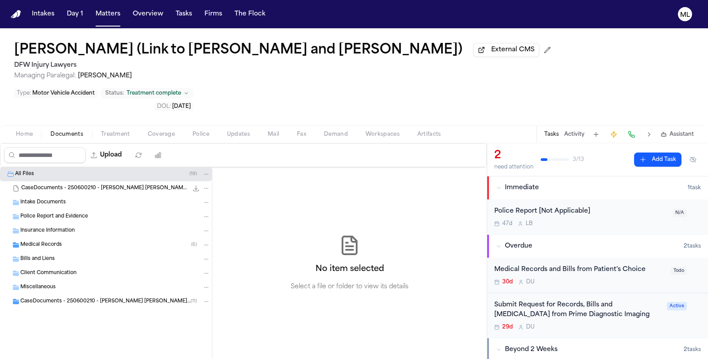
click at [53, 238] on div "Medical Records ( 6 )" at bounding box center [106, 245] width 212 height 14
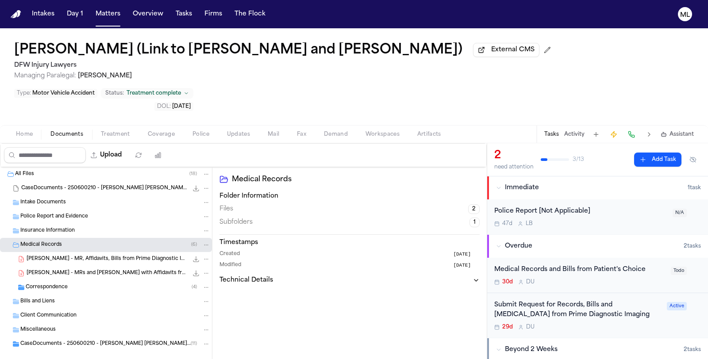
click at [56, 284] on span "Correspondence" at bounding box center [47, 288] width 42 height 8
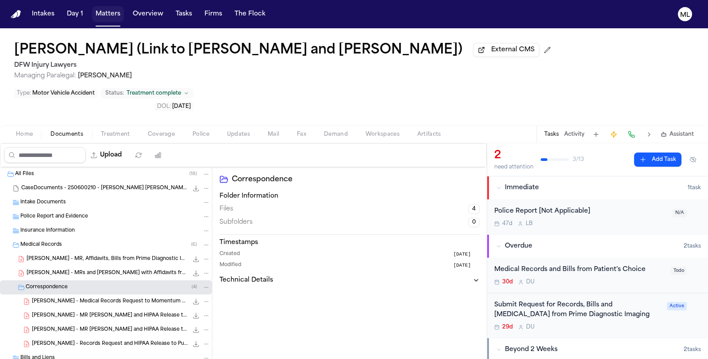
click at [108, 14] on button "Matters" at bounding box center [108, 14] width 32 height 16
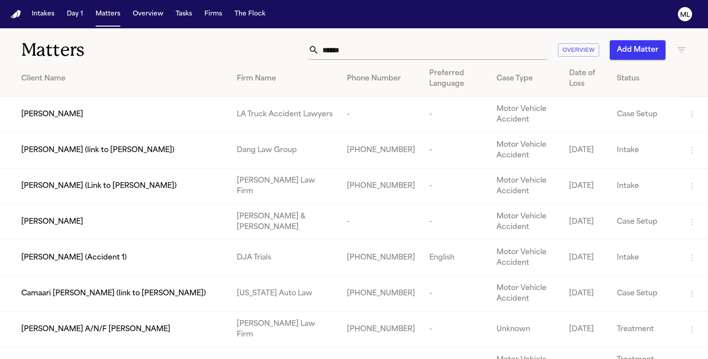
drag, startPoint x: 380, startPoint y: 47, endPoint x: 314, endPoint y: 48, distance: 65.9
click at [314, 48] on div "*****" at bounding box center [427, 49] width 239 height 19
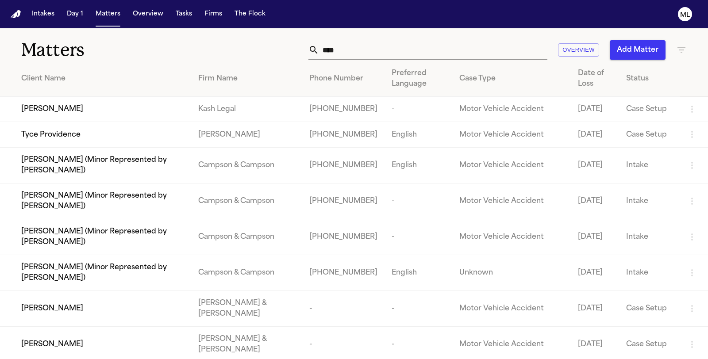
click at [146, 142] on td "Tyce Providence" at bounding box center [95, 134] width 191 height 25
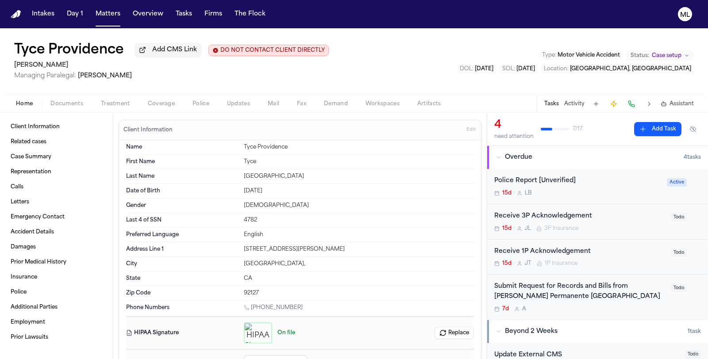
click at [611, 191] on div "15d L B" at bounding box center [577, 193] width 167 height 7
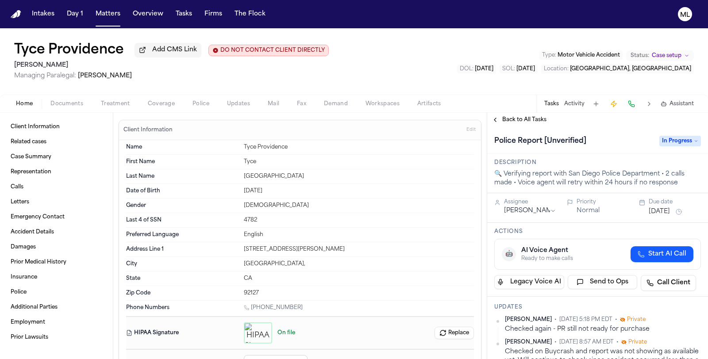
scroll to position [49, 0]
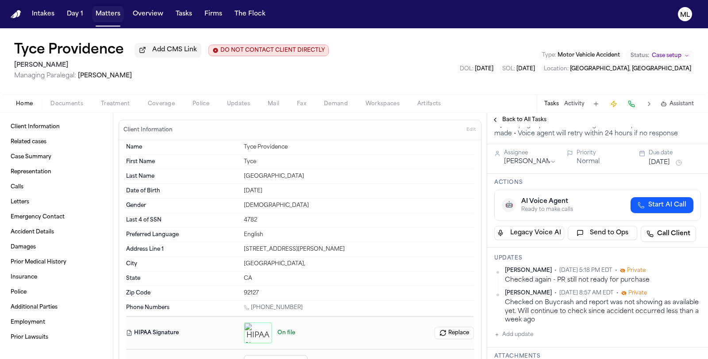
click at [107, 13] on button "Matters" at bounding box center [108, 14] width 32 height 16
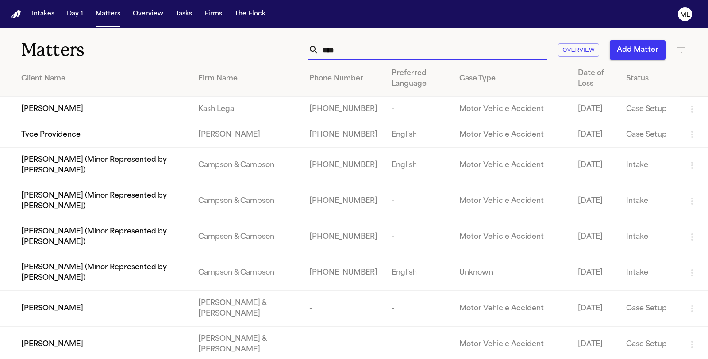
drag, startPoint x: 393, startPoint y: 50, endPoint x: 271, endPoint y: 45, distance: 121.8
click at [274, 46] on div "**** Overview Add Matter" at bounding box center [447, 49] width 477 height 19
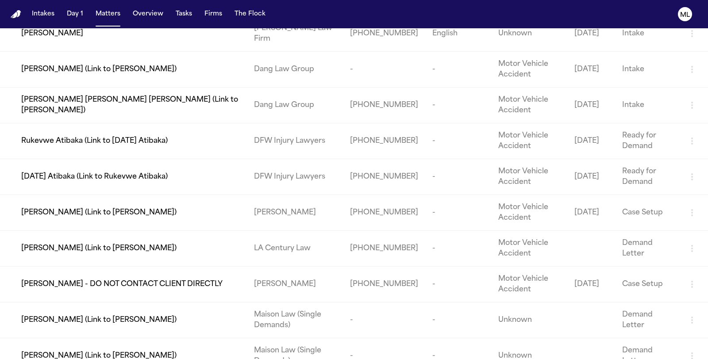
scroll to position [190, 0]
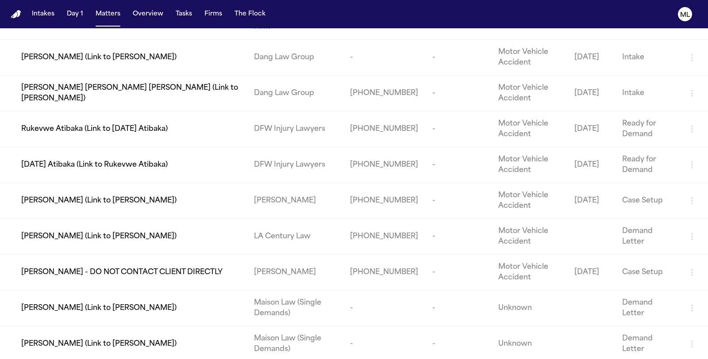
click at [158, 274] on span "[PERSON_NAME] - DO NOT CONTACT CLIENT DIRECTLY" at bounding box center [121, 272] width 201 height 11
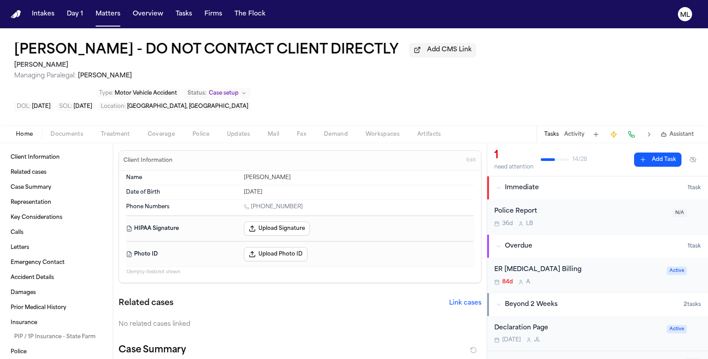
click at [238, 90] on span "Case setup" at bounding box center [224, 93] width 30 height 7
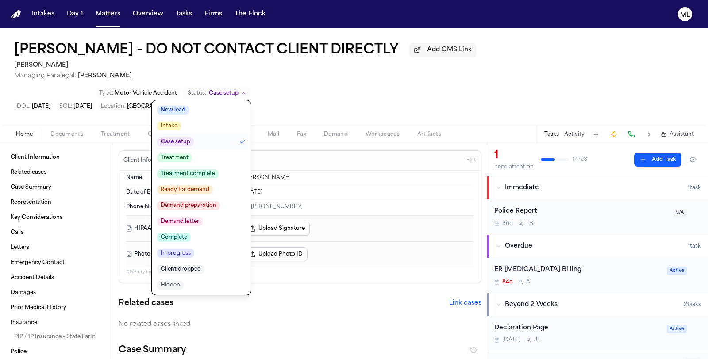
click at [213, 185] on span "Ready for demand" at bounding box center [185, 189] width 56 height 9
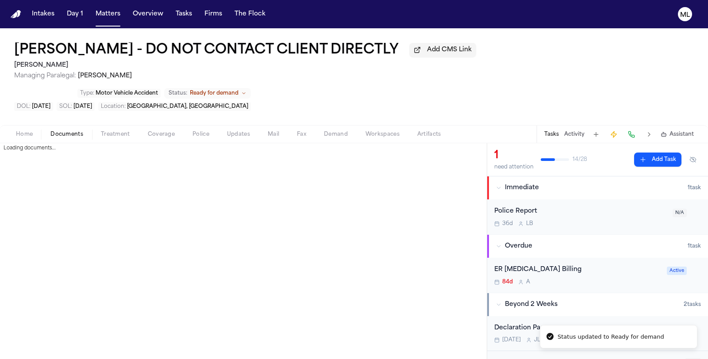
click at [62, 131] on span "Documents" at bounding box center [66, 134] width 33 height 7
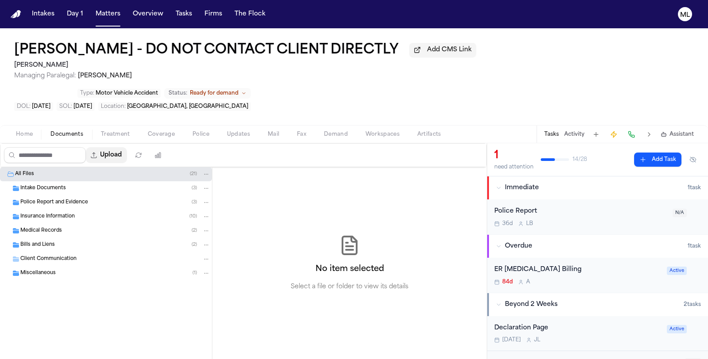
click at [108, 147] on button "Upload" at bounding box center [106, 155] width 41 height 16
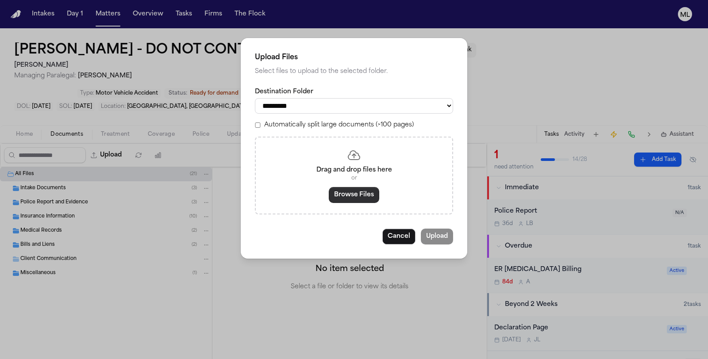
click at [364, 195] on button "Browse Files" at bounding box center [354, 195] width 50 height 16
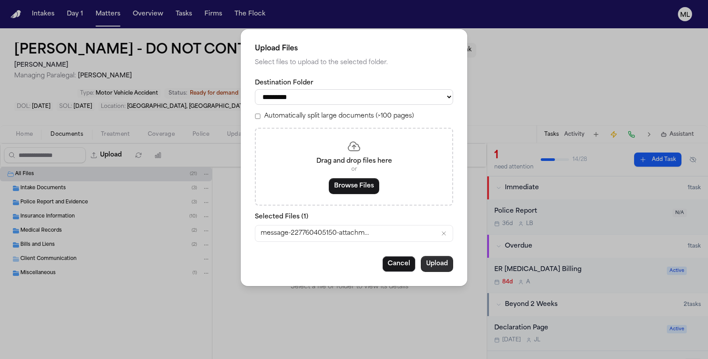
click at [434, 263] on button "Upload" at bounding box center [437, 264] width 32 height 16
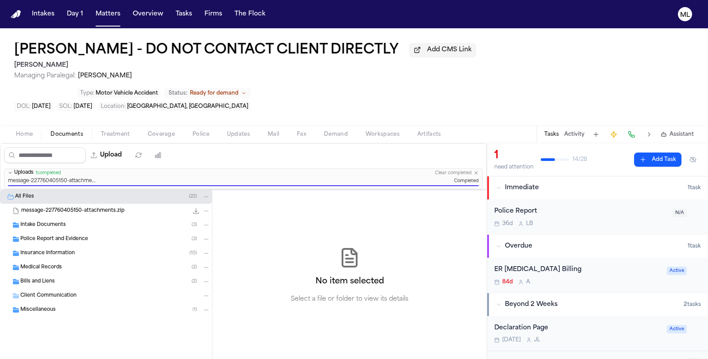
click at [600, 258] on div "ER [MEDICAL_DATA] Billing 84d A Active" at bounding box center [597, 275] width 221 height 35
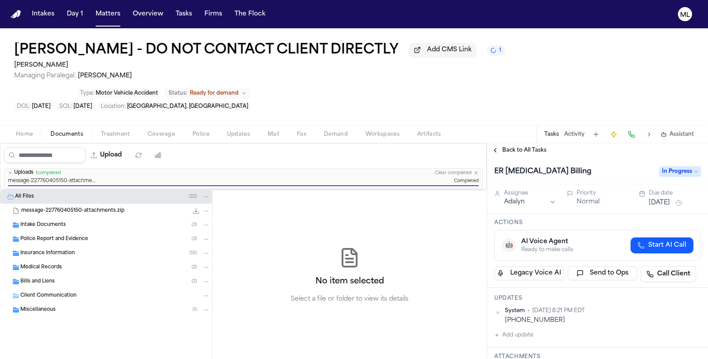
click at [90, 50] on h1 "[PERSON_NAME] - DO NOT CONTACT CLIENT DIRECTLY" at bounding box center [206, 50] width 384 height 16
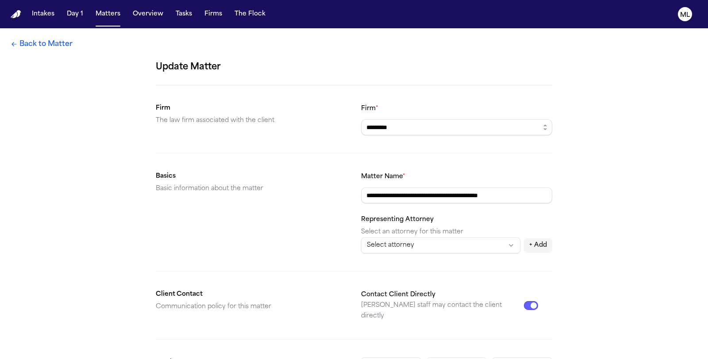
drag, startPoint x: 427, startPoint y: 194, endPoint x: 358, endPoint y: 194, distance: 68.6
click at [358, 194] on section "**********" at bounding box center [354, 212] width 396 height 82
click at [46, 47] on link "Back to Matter" at bounding box center [42, 44] width 62 height 11
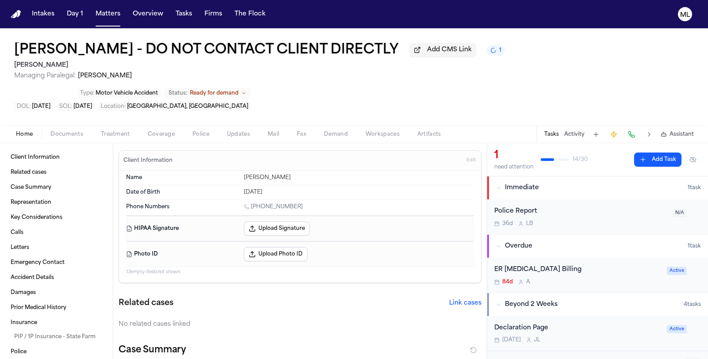
click at [190, 95] on span "Ready for demand" at bounding box center [214, 93] width 49 height 7
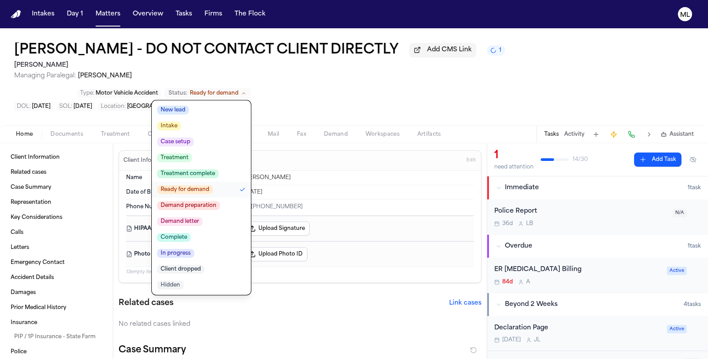
click at [157, 174] on span "Treatment complete" at bounding box center [187, 173] width 61 height 9
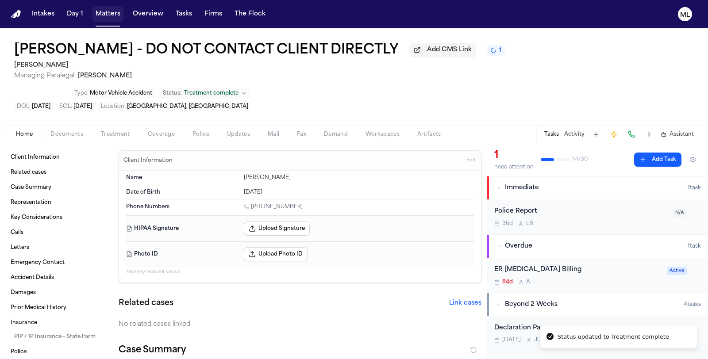
click at [103, 13] on button "Matters" at bounding box center [108, 14] width 32 height 16
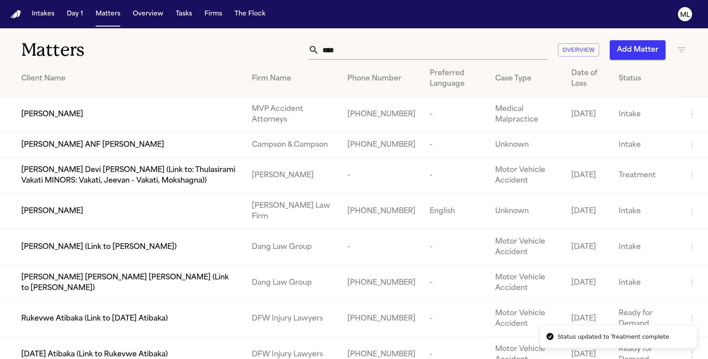
click at [488, 57] on input "****" at bounding box center [433, 49] width 228 height 19
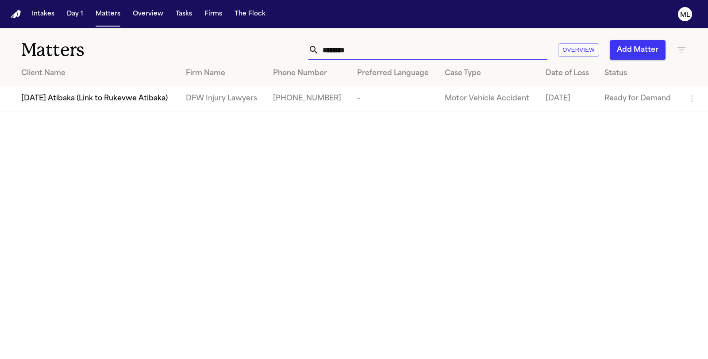
type input "********"
drag, startPoint x: 374, startPoint y: 54, endPoint x: 315, endPoint y: 46, distance: 58.9
click at [310, 50] on div "********" at bounding box center [427, 49] width 239 height 19
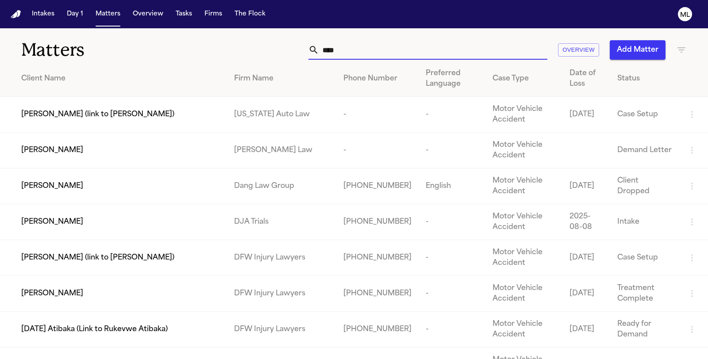
type input "****"
click at [125, 287] on td "[PERSON_NAME]" at bounding box center [113, 294] width 227 height 36
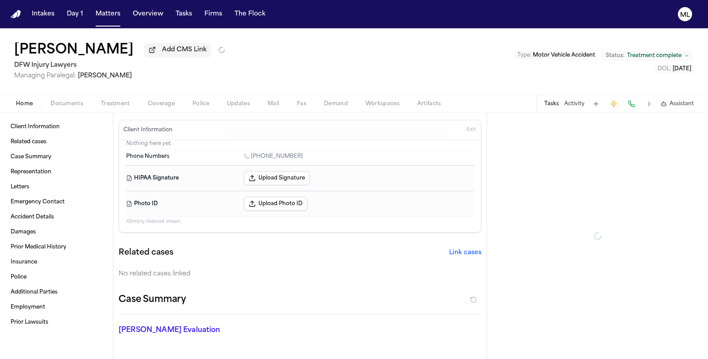
click at [72, 102] on span "Documents" at bounding box center [66, 103] width 33 height 7
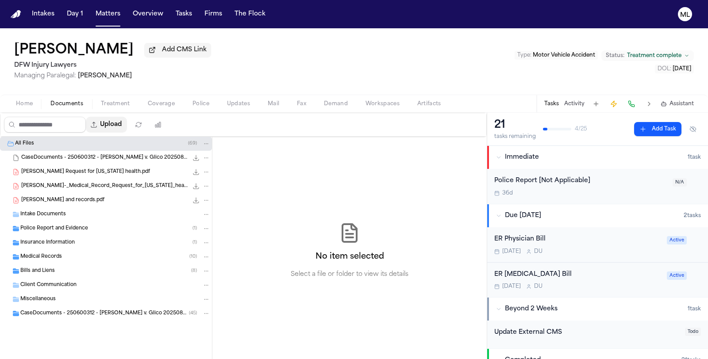
click at [116, 119] on button "Upload" at bounding box center [106, 125] width 41 height 16
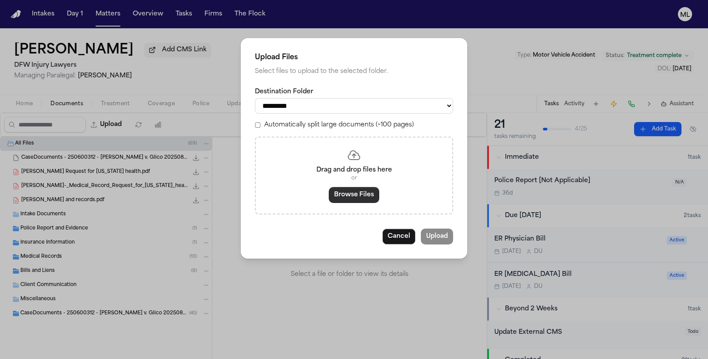
click at [344, 194] on button "Browse Files" at bounding box center [354, 195] width 50 height 16
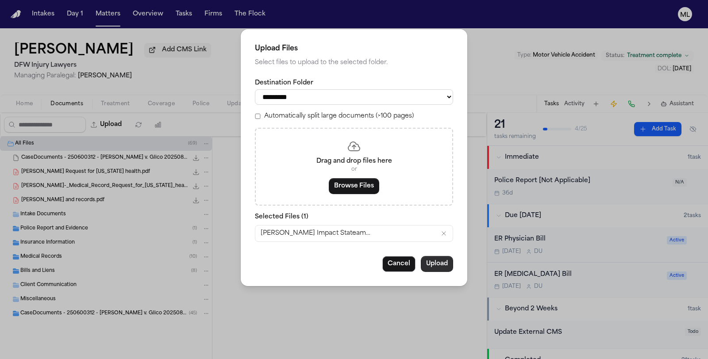
click at [439, 262] on button "Upload" at bounding box center [437, 264] width 32 height 16
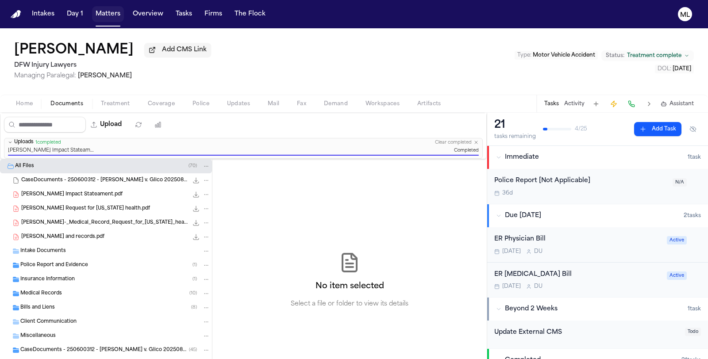
click at [112, 12] on button "Matters" at bounding box center [108, 14] width 32 height 16
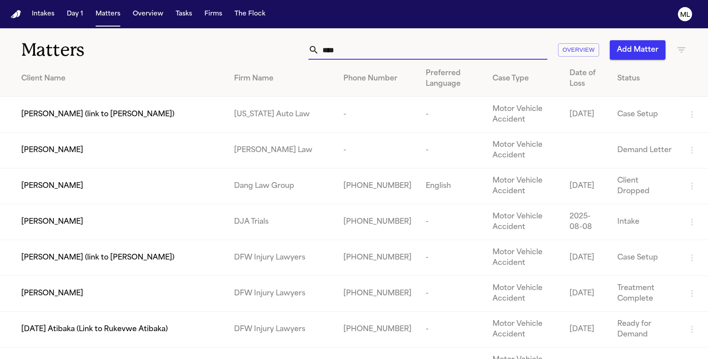
drag, startPoint x: 355, startPoint y: 50, endPoint x: 297, endPoint y: 48, distance: 58.0
click at [297, 48] on div "**** Overview Add Matter" at bounding box center [447, 49] width 477 height 19
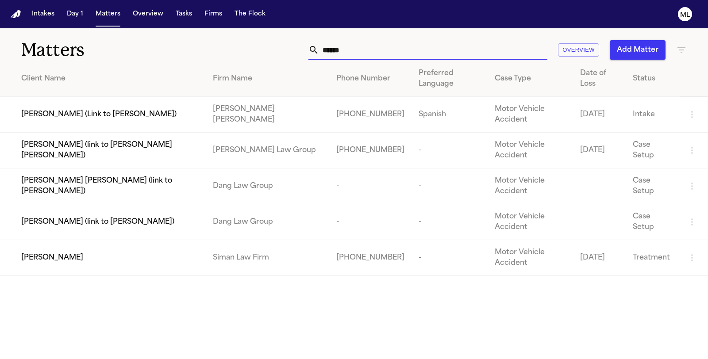
type input "******"
click at [63, 258] on span "[PERSON_NAME]" at bounding box center [52, 258] width 62 height 11
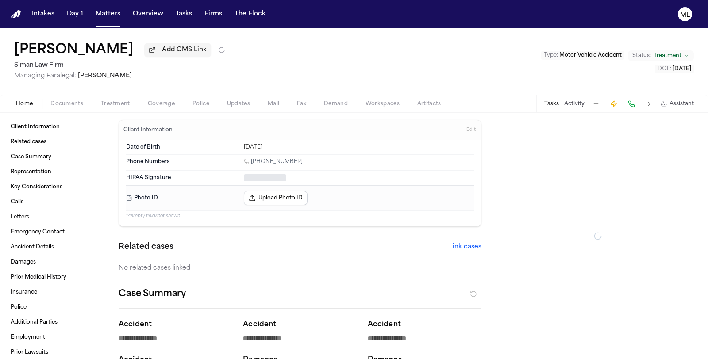
type textarea "*"
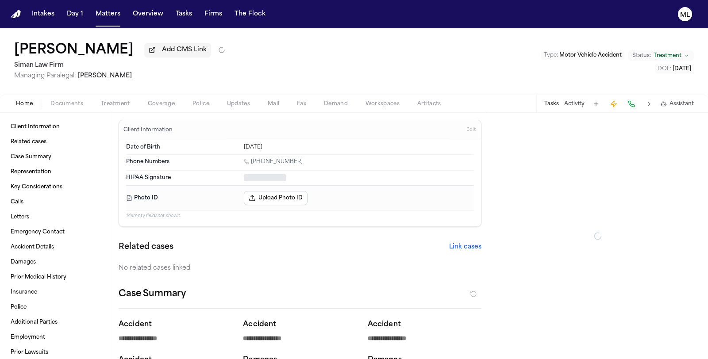
type textarea "*"
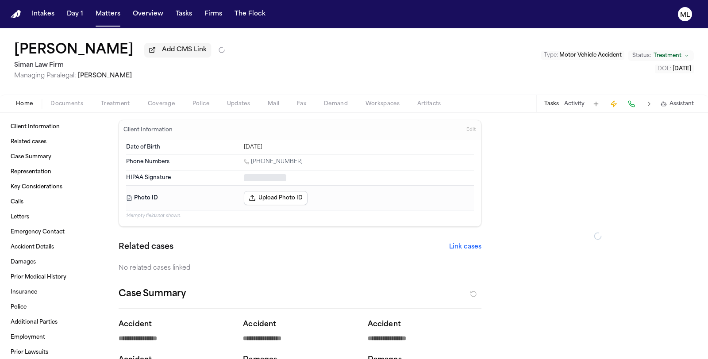
type textarea "*"
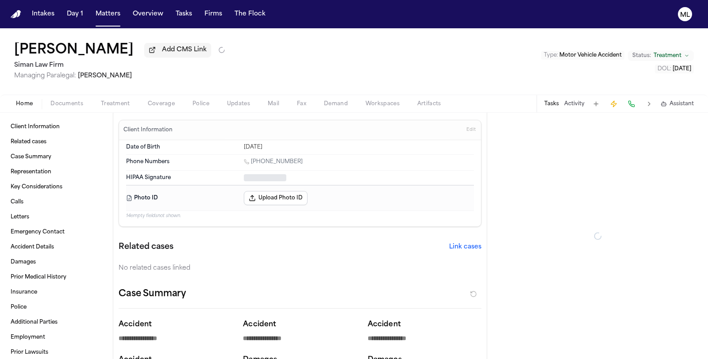
type textarea "*"
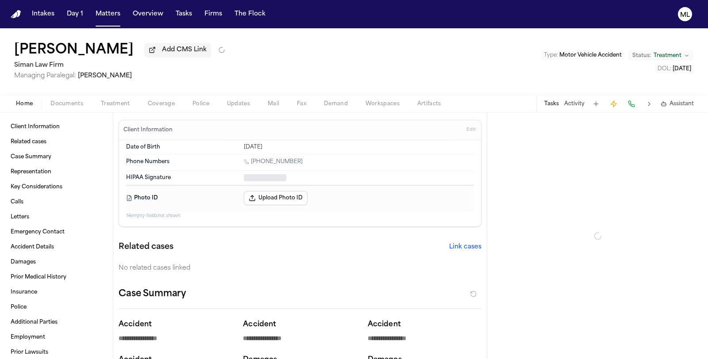
type textarea "*"
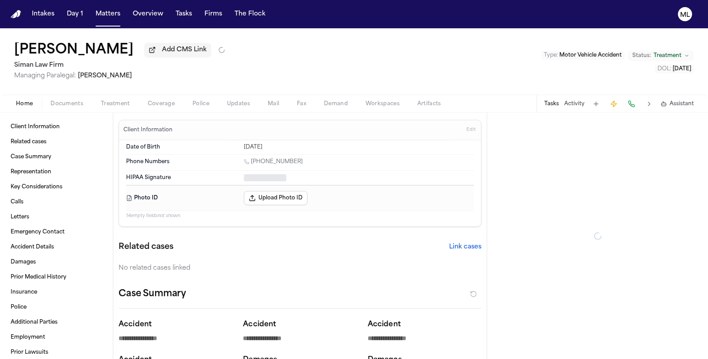
type textarea "*"
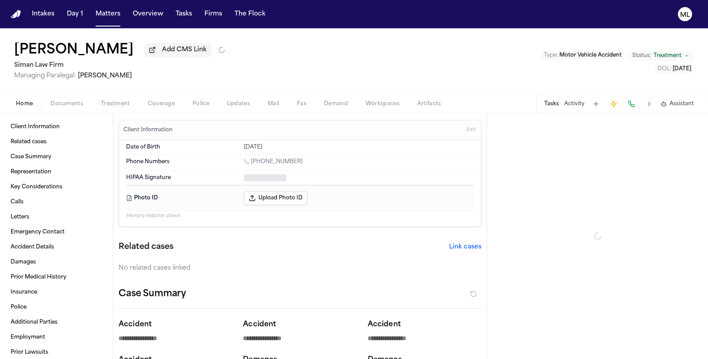
type textarea "*"
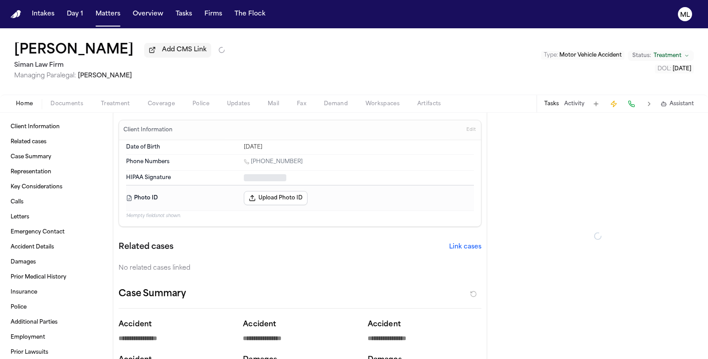
type textarea "*"
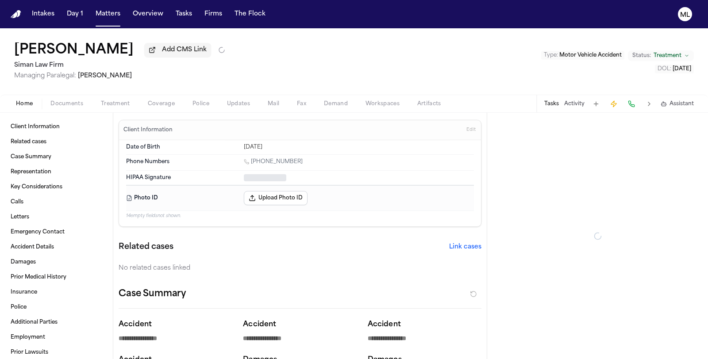
type textarea "*"
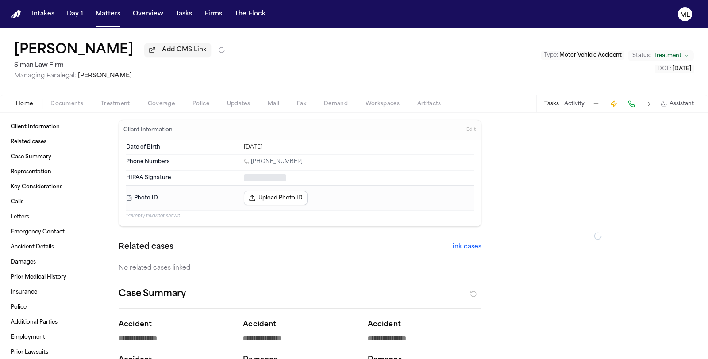
type textarea "*"
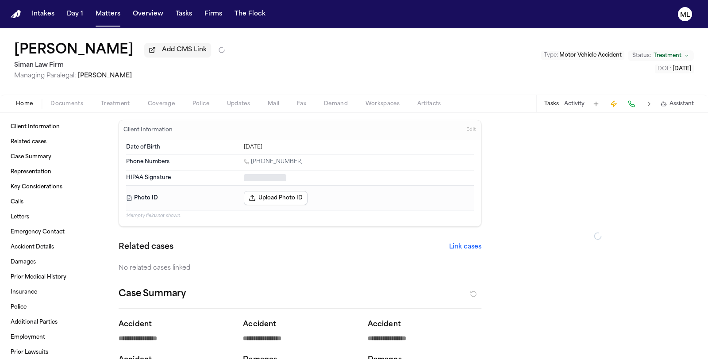
type textarea "*"
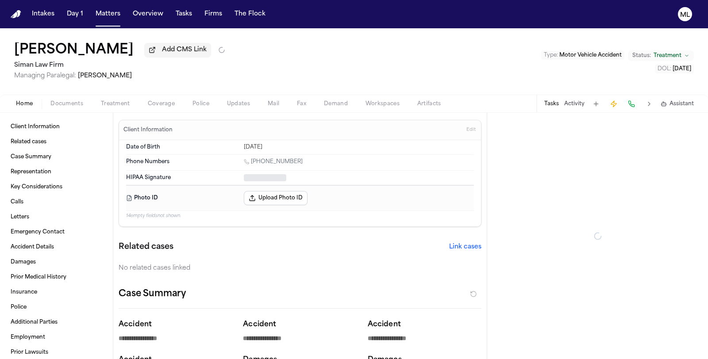
type textarea "*"
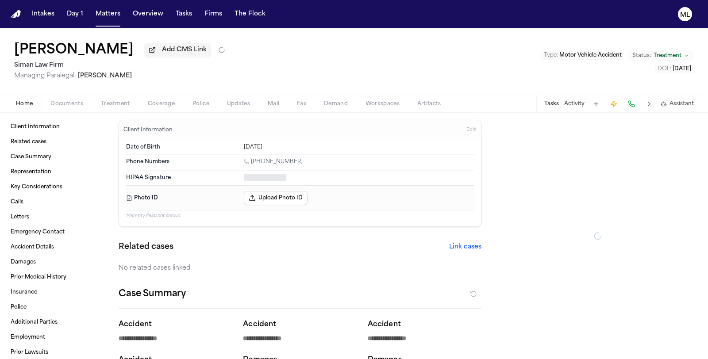
type textarea "*"
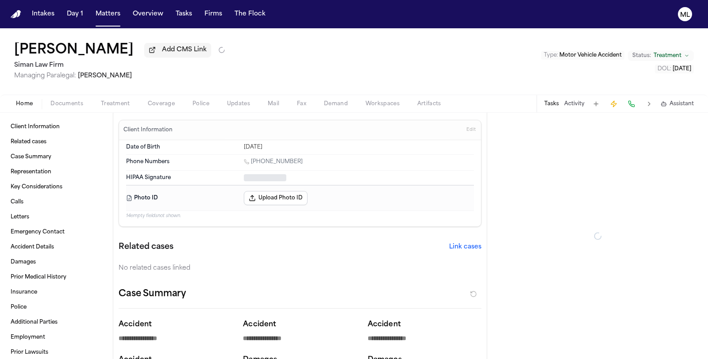
type textarea "*"
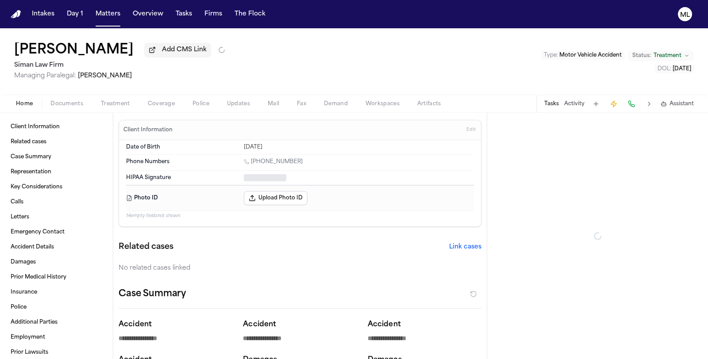
type textarea "*"
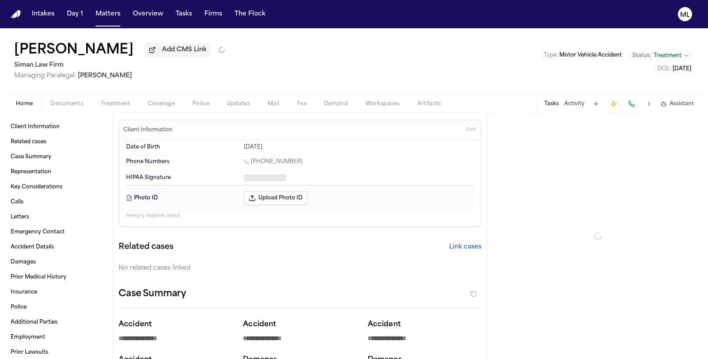
type textarea "*"
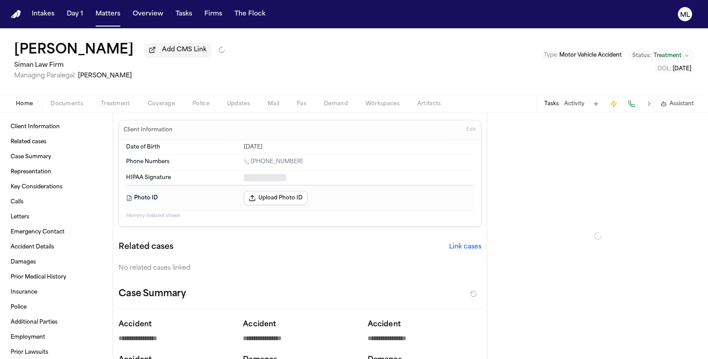
type textarea "*"
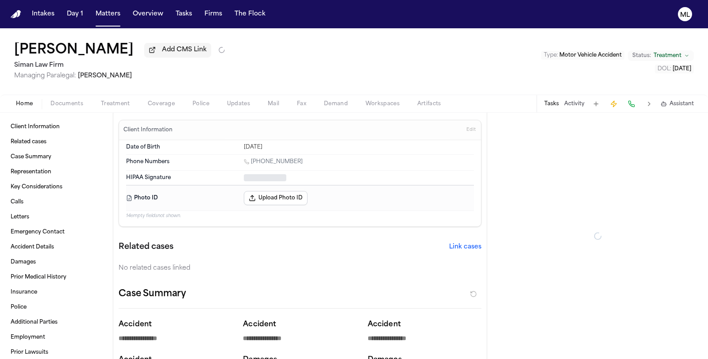
type textarea "*"
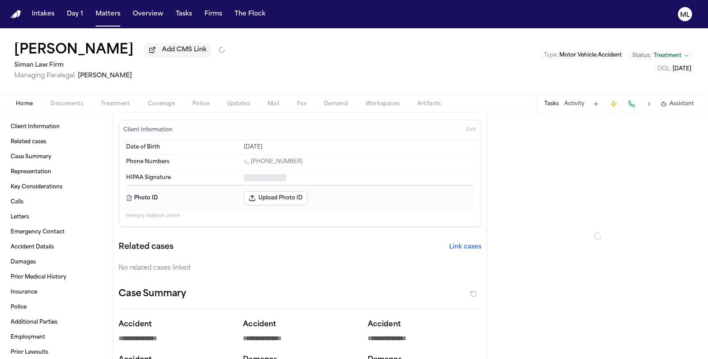
type textarea "*"
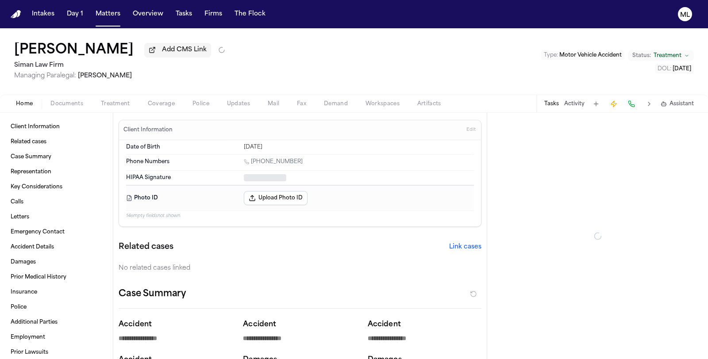
type textarea "*"
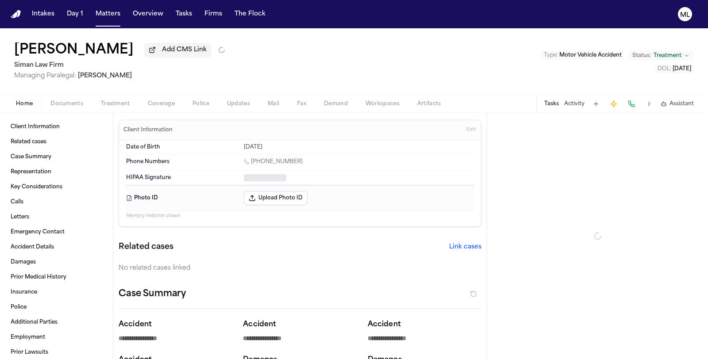
type textarea "*"
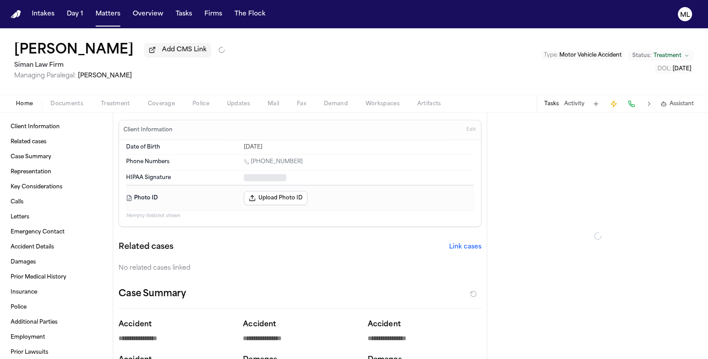
type textarea "*"
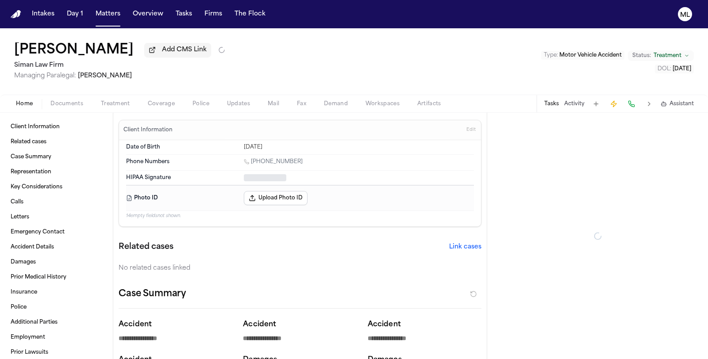
type textarea "*"
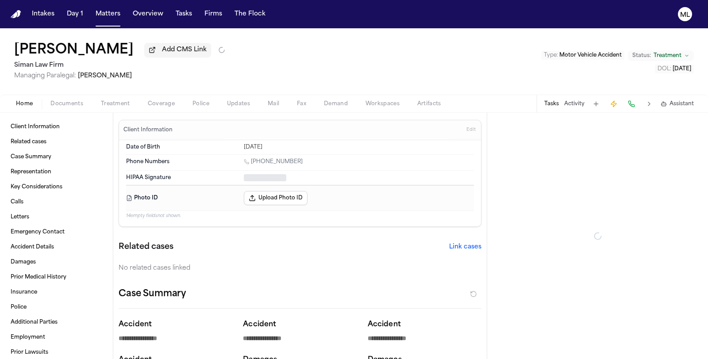
type textarea "*"
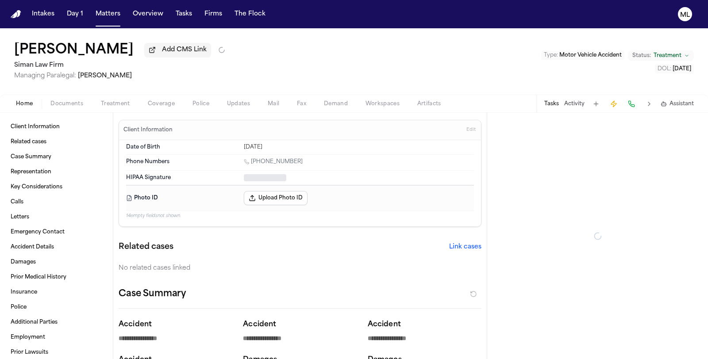
type textarea "*"
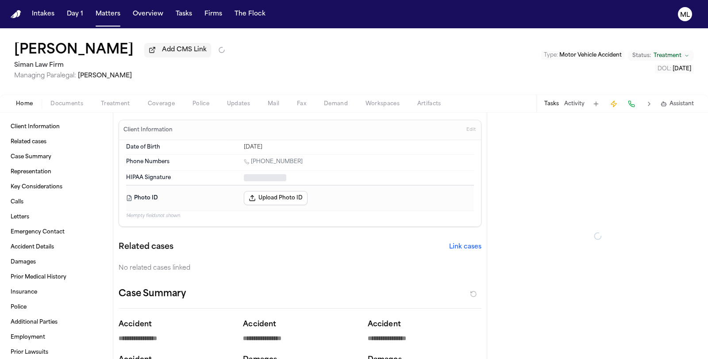
type textarea "*"
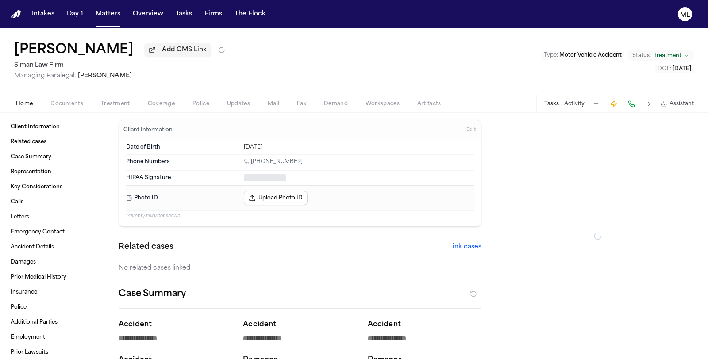
type textarea "*"
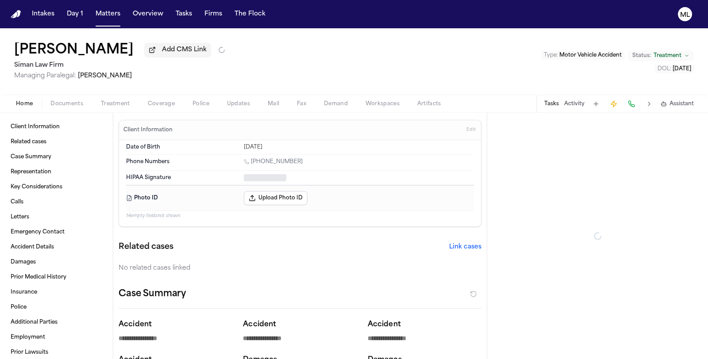
type textarea "*"
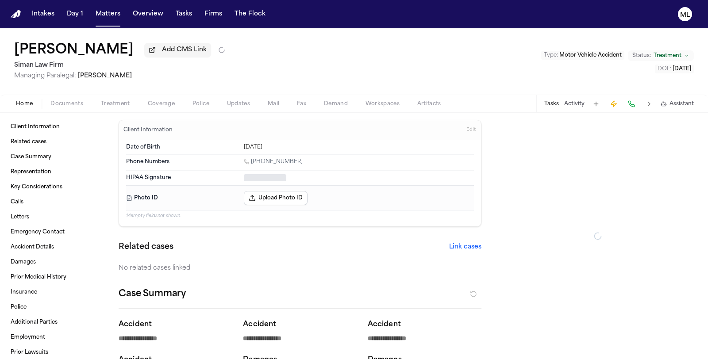
type textarea "*"
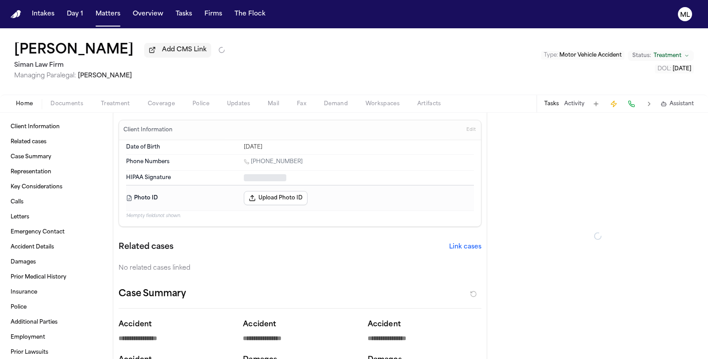
type textarea "*"
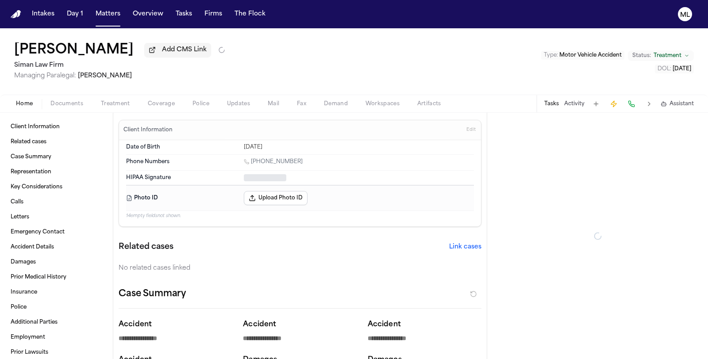
type textarea "*"
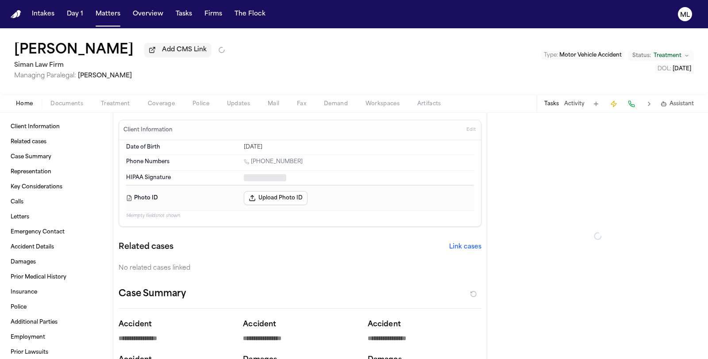
type textarea "*"
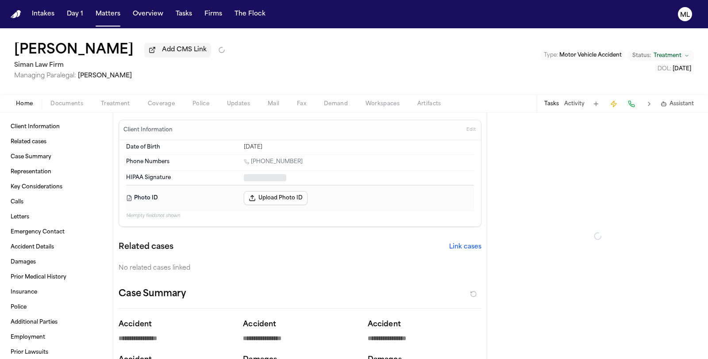
type textarea "*"
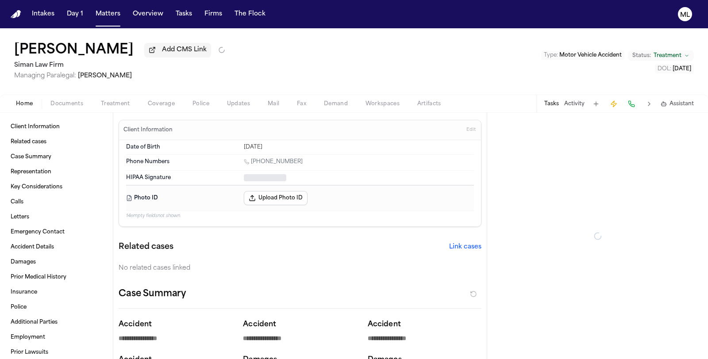
type textarea "*"
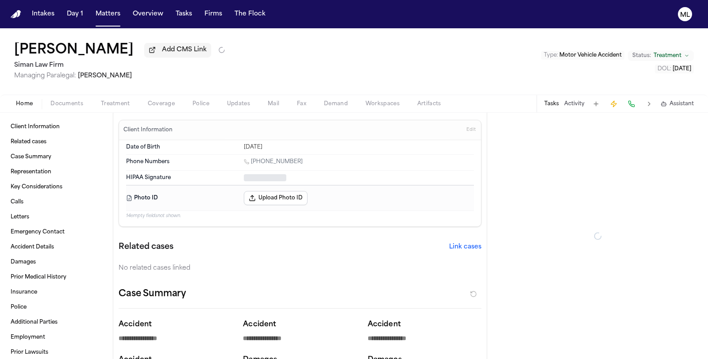
type textarea "*"
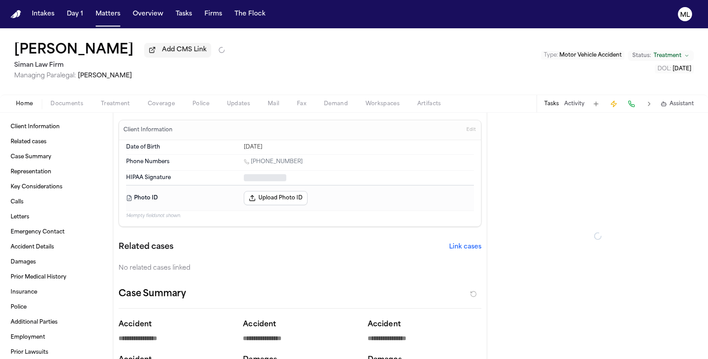
type textarea "*"
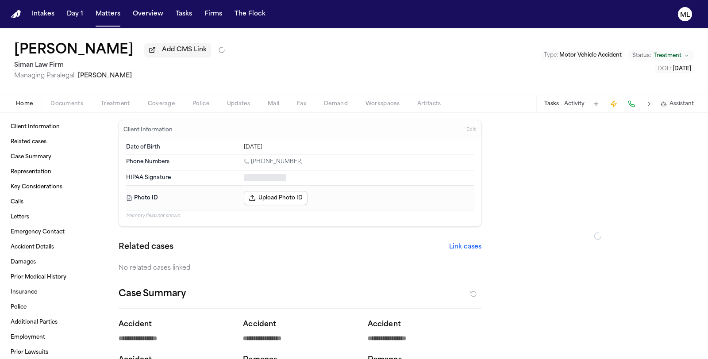
type textarea "*"
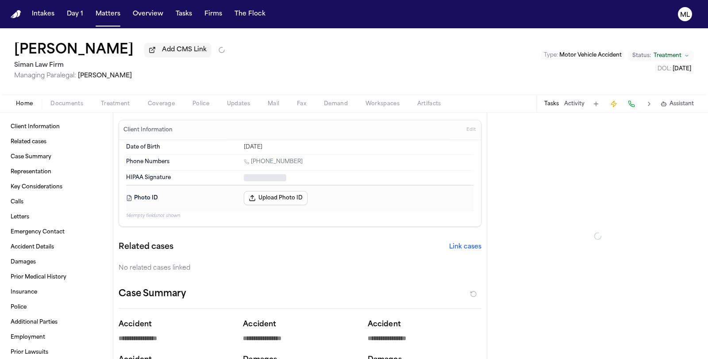
type textarea "*"
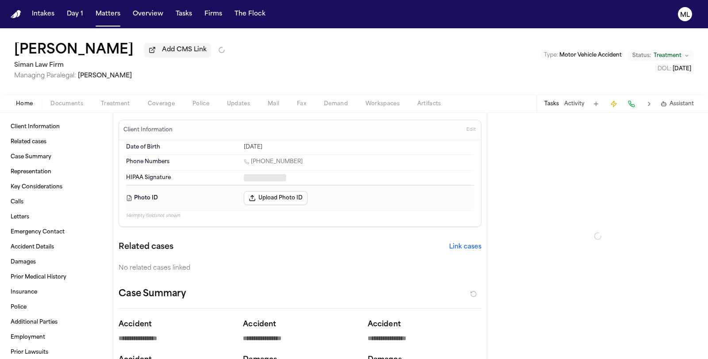
type textarea "*"
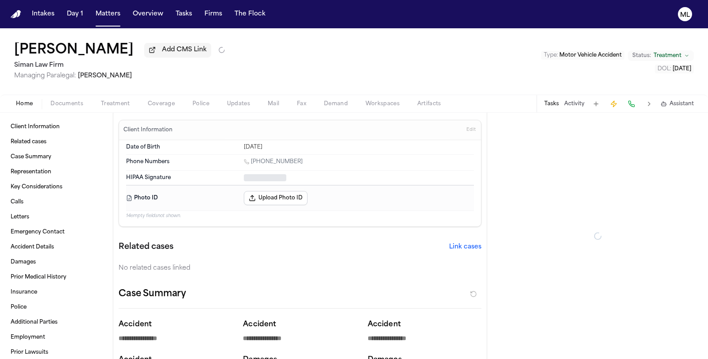
type textarea "*"
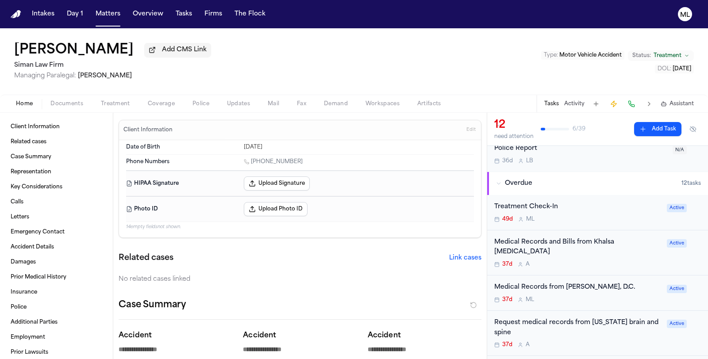
scroll to position [49, 0]
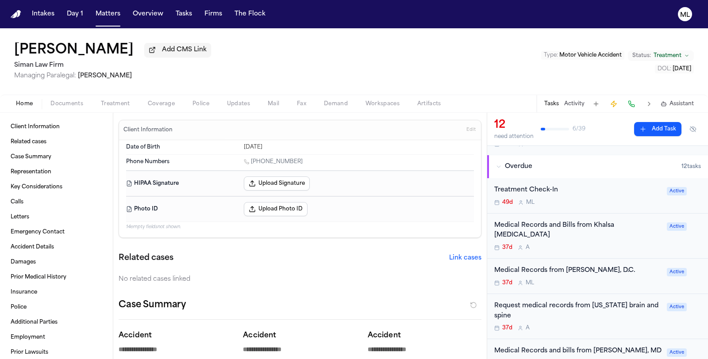
click at [619, 280] on div "37d M L" at bounding box center [577, 283] width 167 height 7
